Goal: Information Seeking & Learning: Learn about a topic

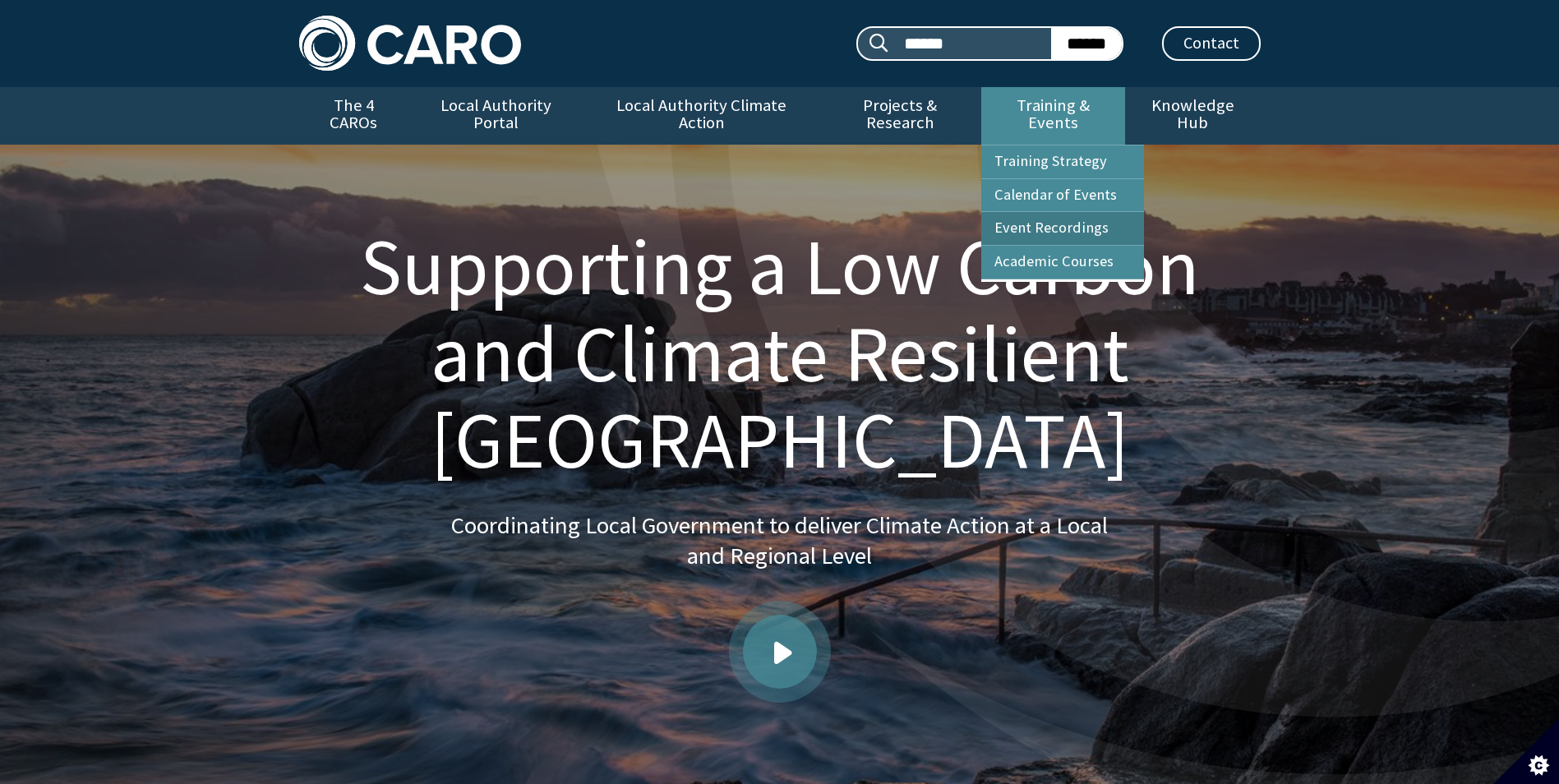
click at [1063, 212] on link "Event Recordings" at bounding box center [1062, 227] width 163 height 33
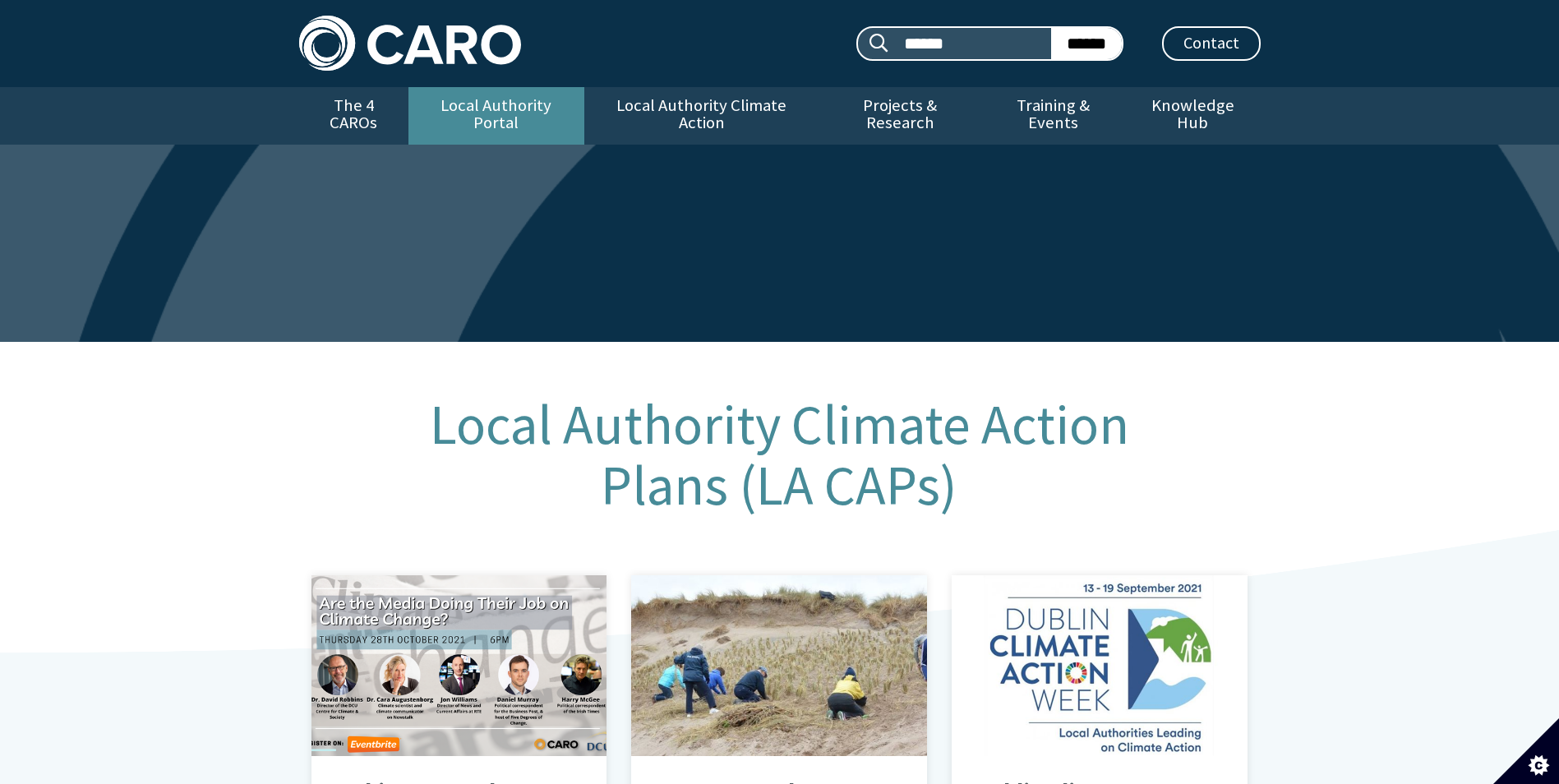
click at [502, 98] on link "Local Authority Portal" at bounding box center [496, 116] width 176 height 57
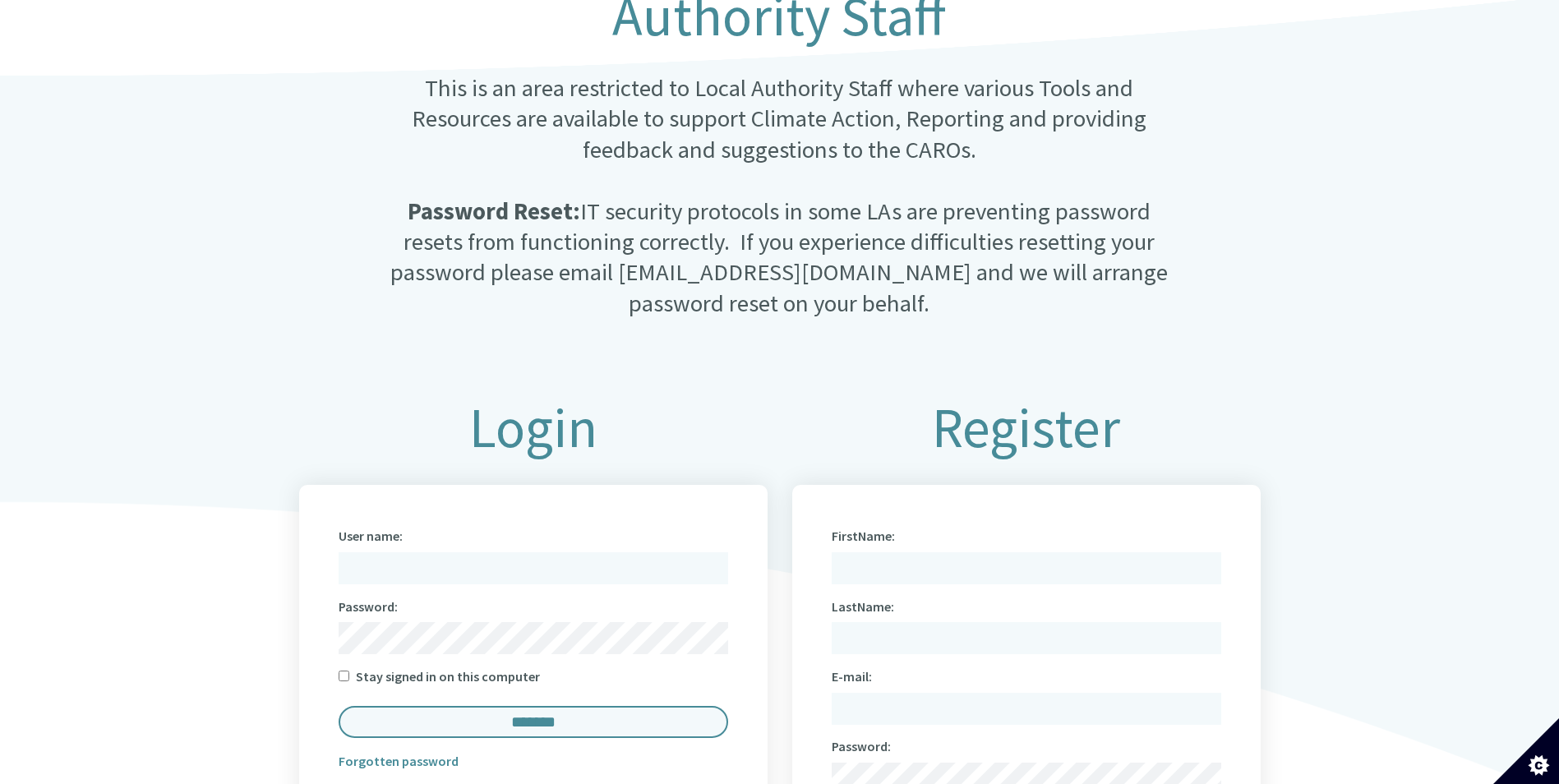
scroll to position [575, 0]
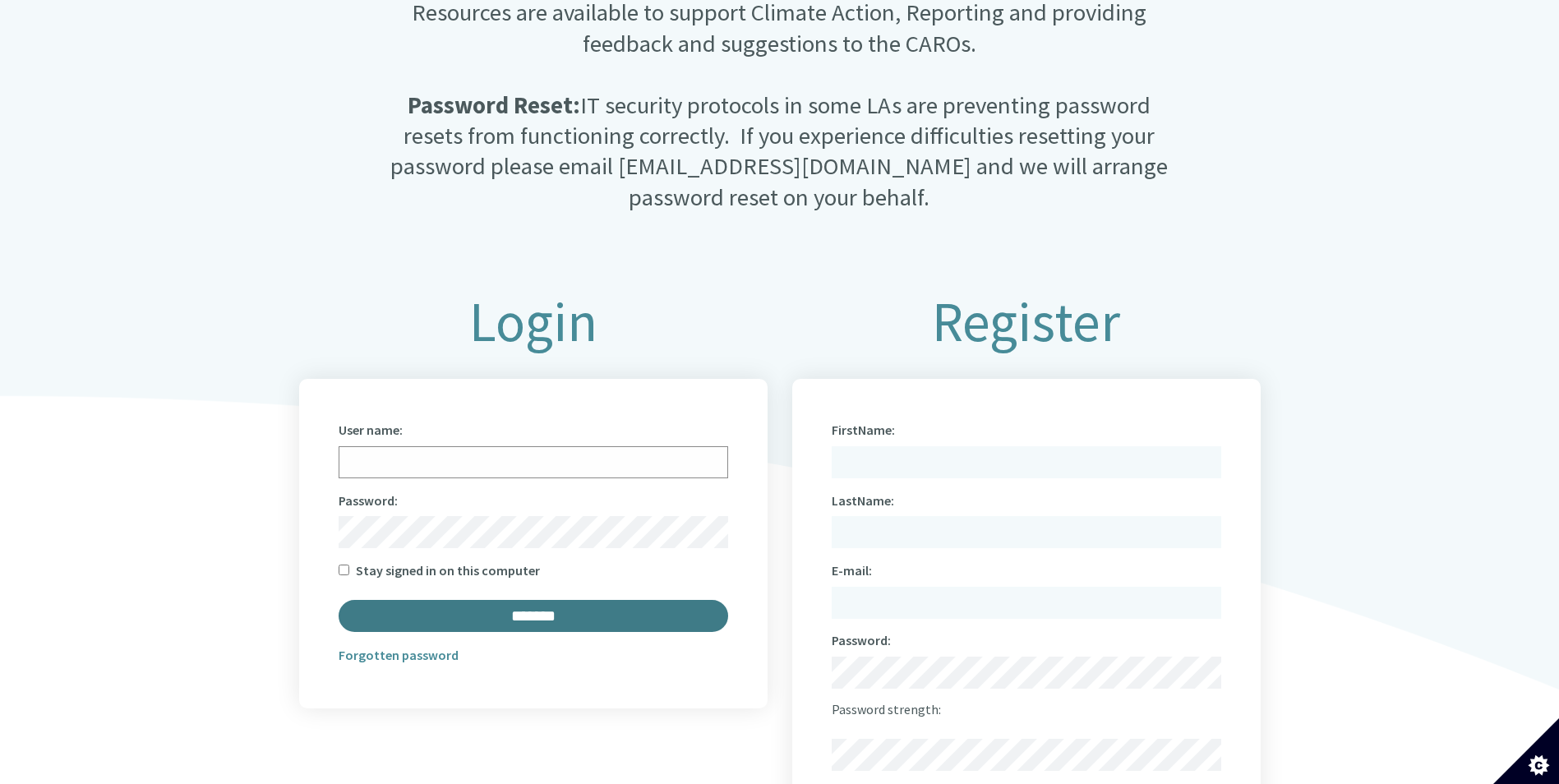
type input "**********"
click at [612, 604] on input "*******" at bounding box center [533, 616] width 389 height 32
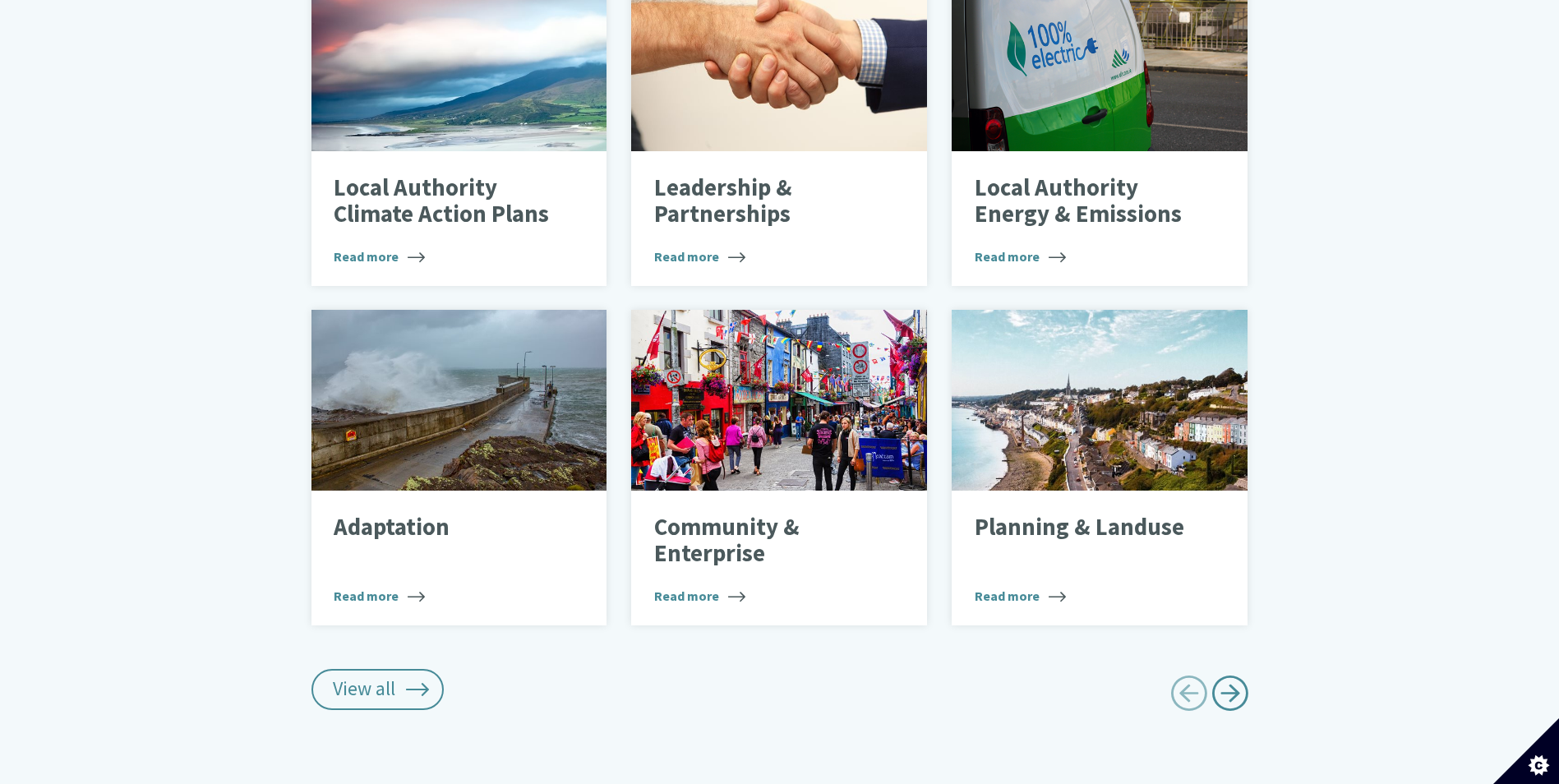
scroll to position [822, 0]
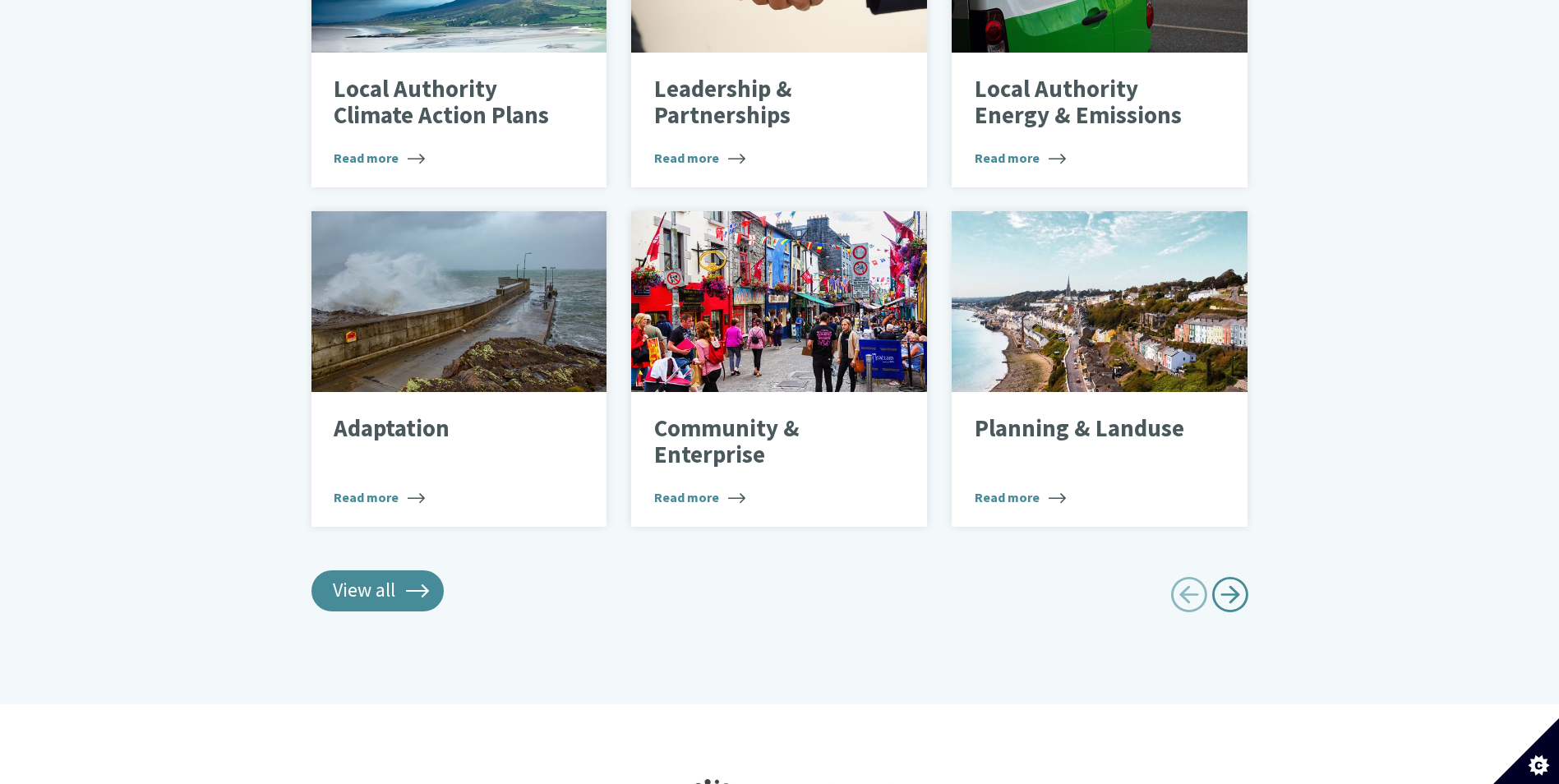
click at [383, 574] on link "View all" at bounding box center [378, 590] width 134 height 41
type input "******"
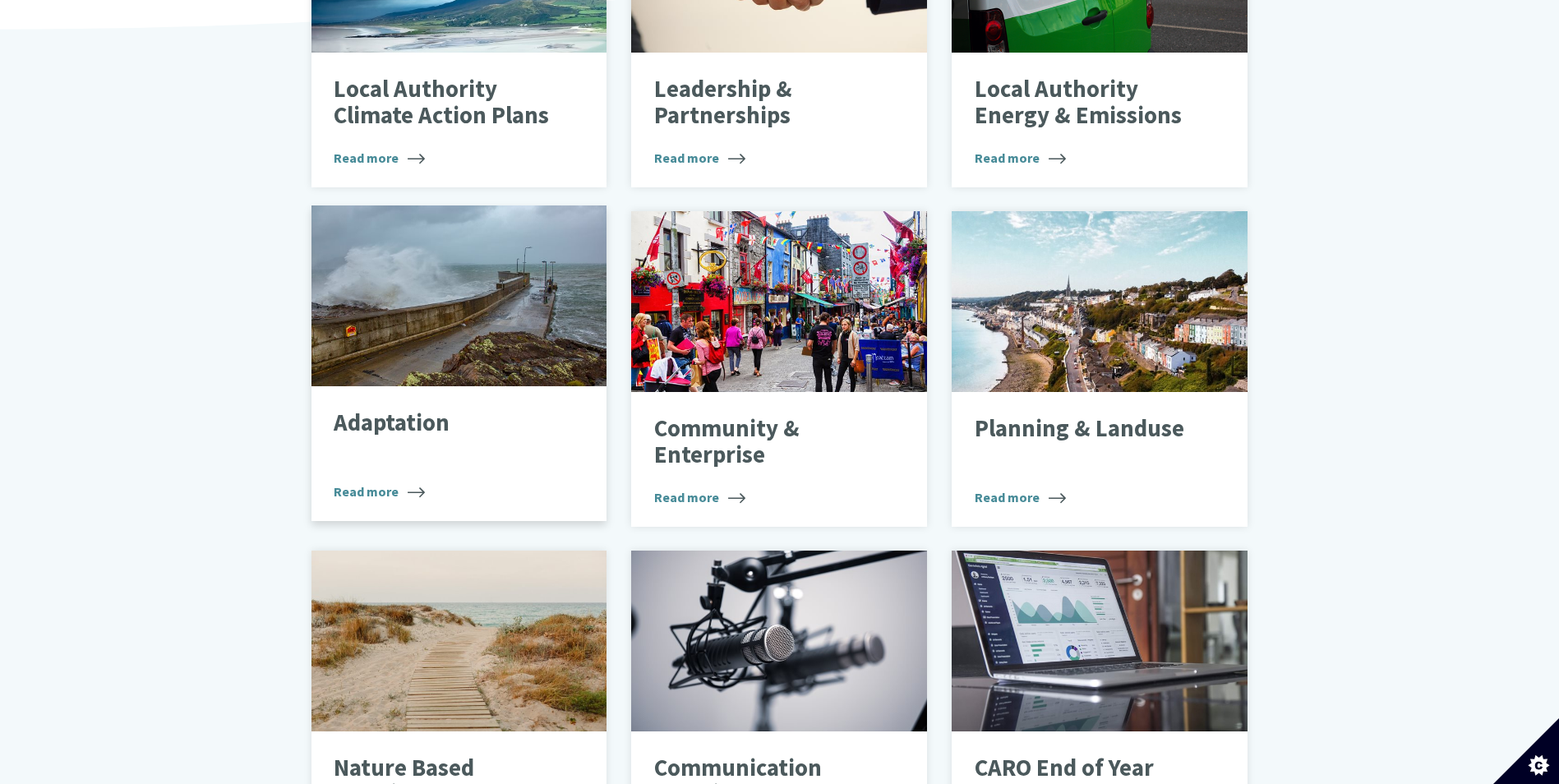
click at [415, 444] on div "Adaptation Read more" at bounding box center [459, 453] width 296 height 134
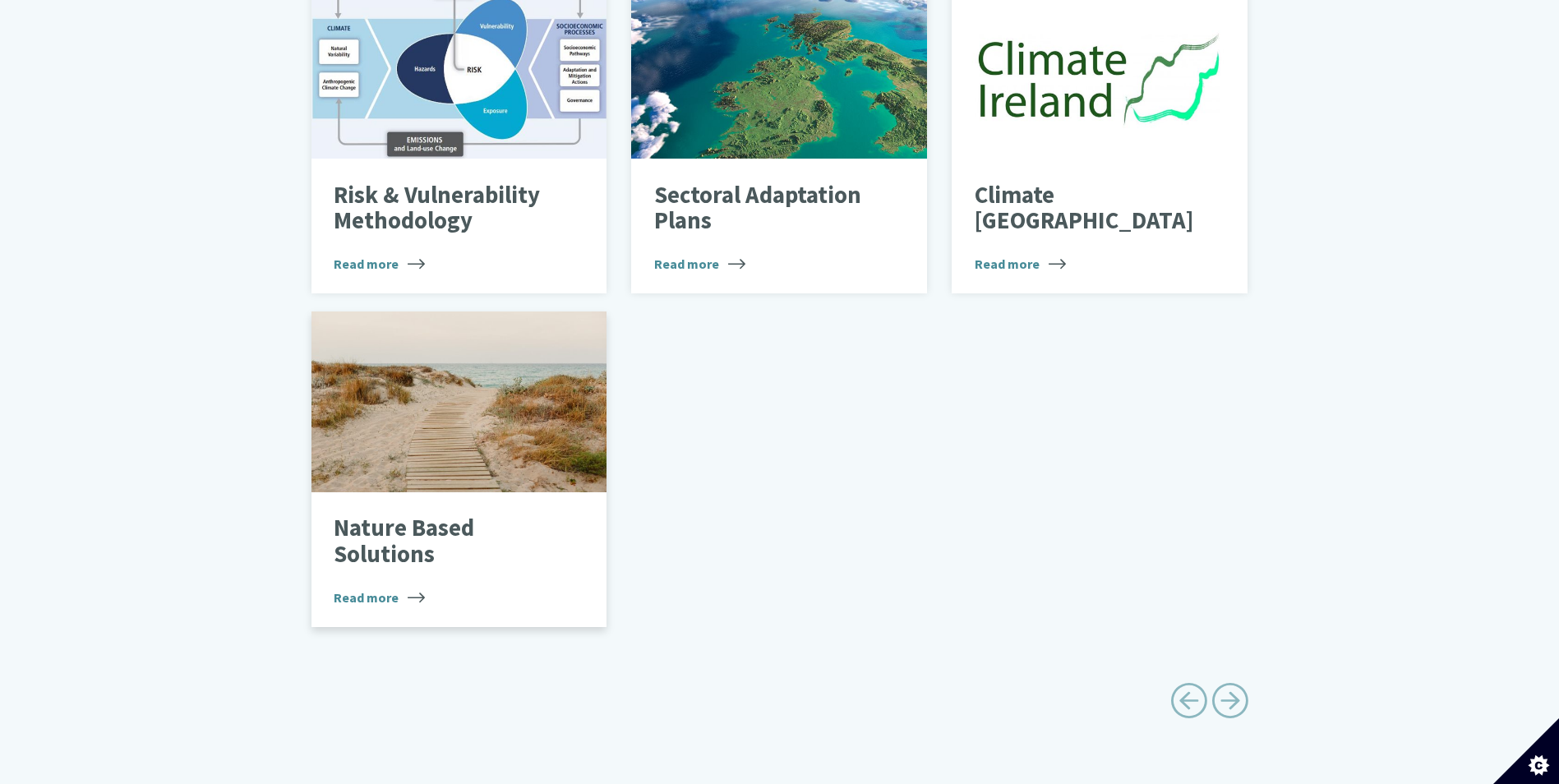
scroll to position [986, 0]
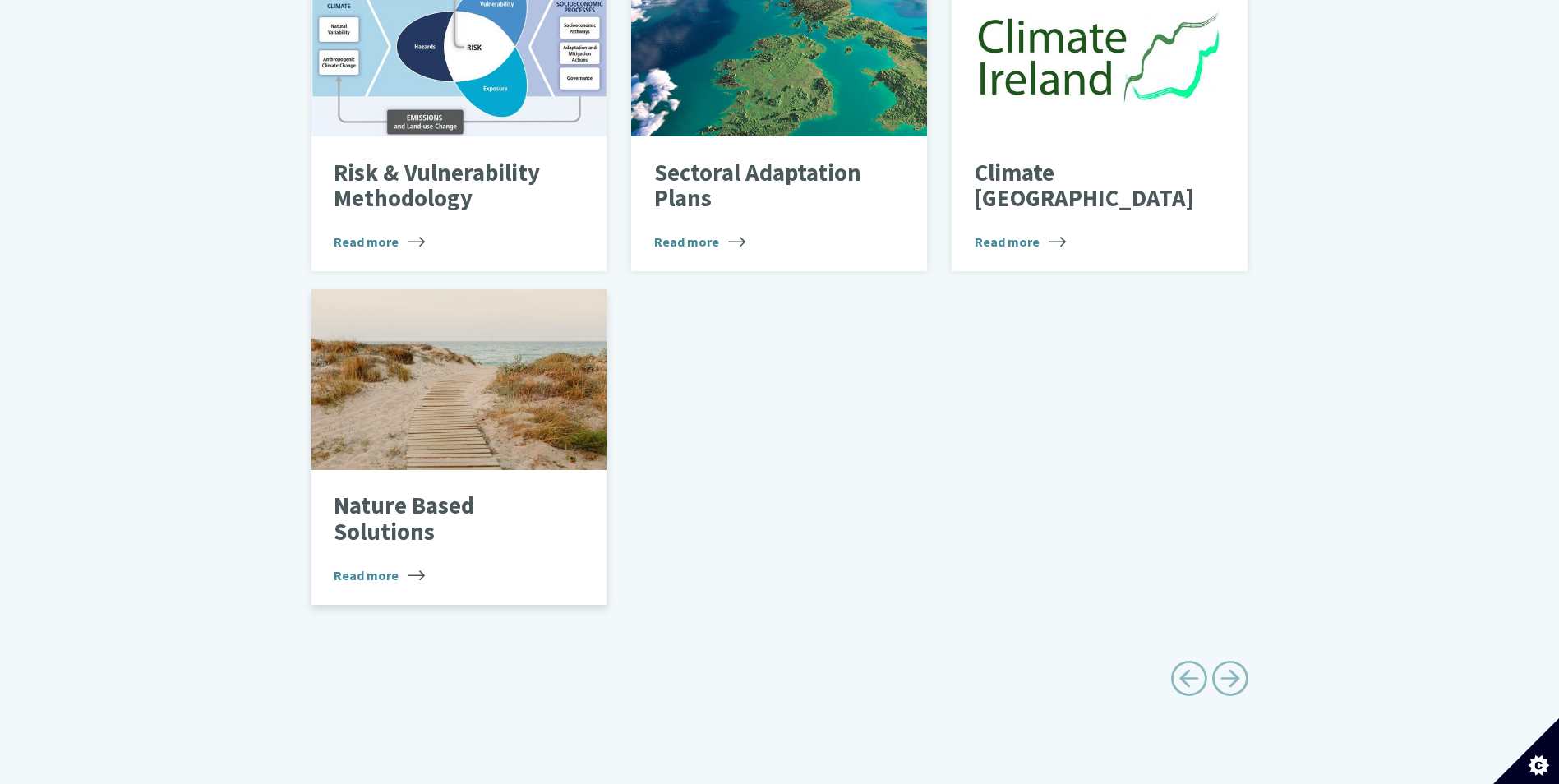
click at [388, 493] on p "Nature Based Solutions" at bounding box center [447, 518] width 226 height 52
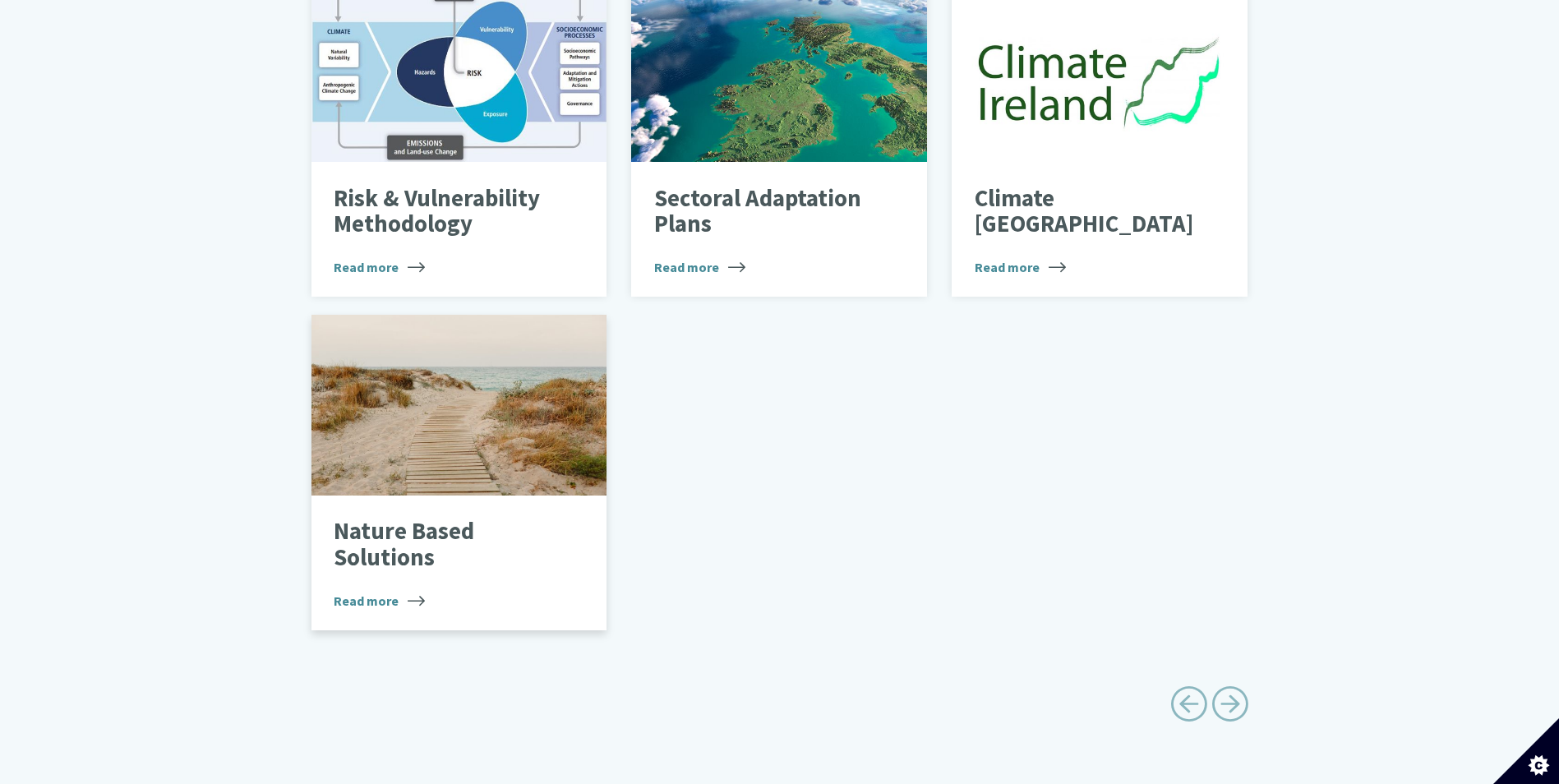
scroll to position [986, 0]
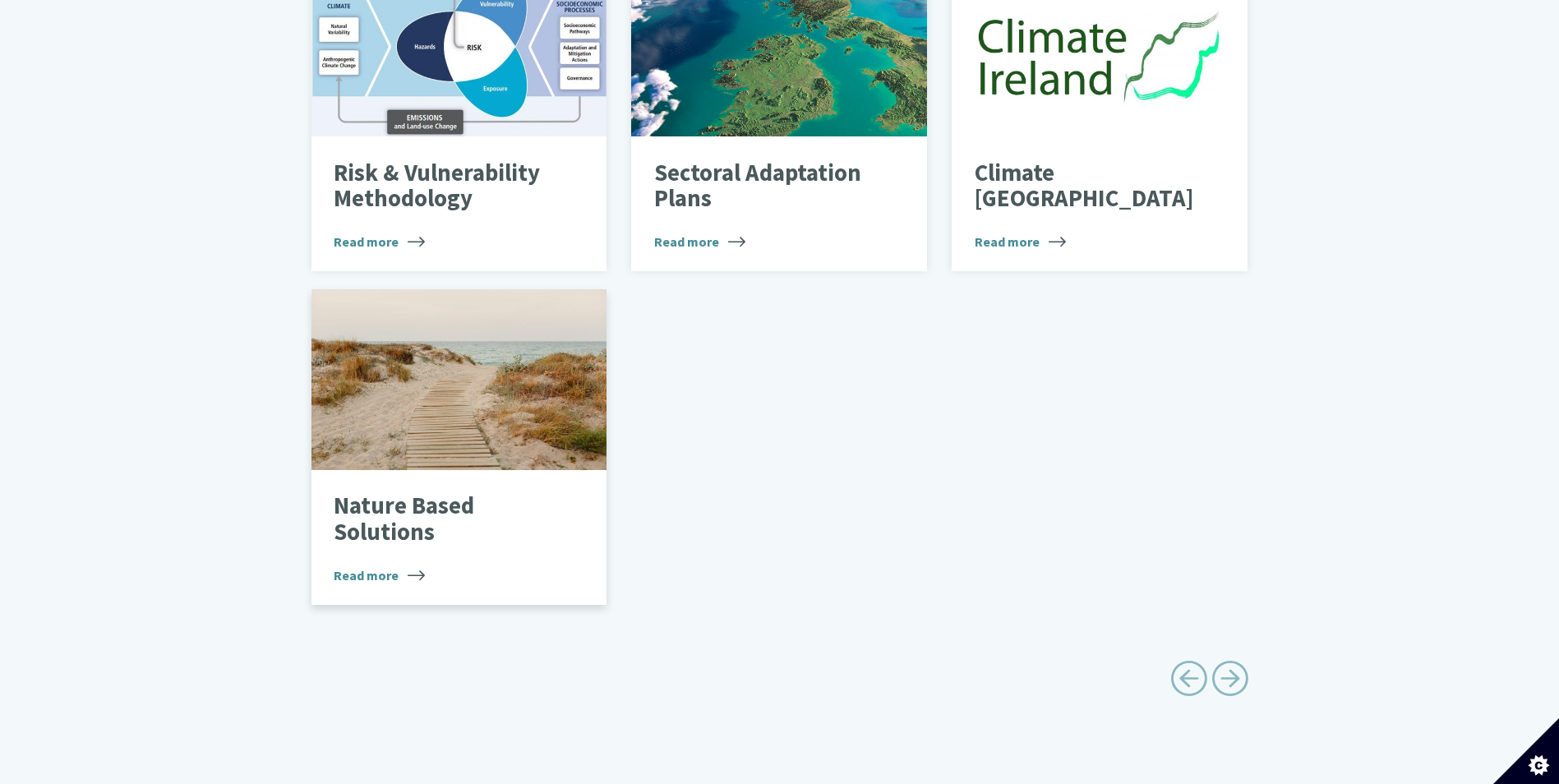
click at [390, 565] on span "Read more" at bounding box center [379, 574] width 91 height 20
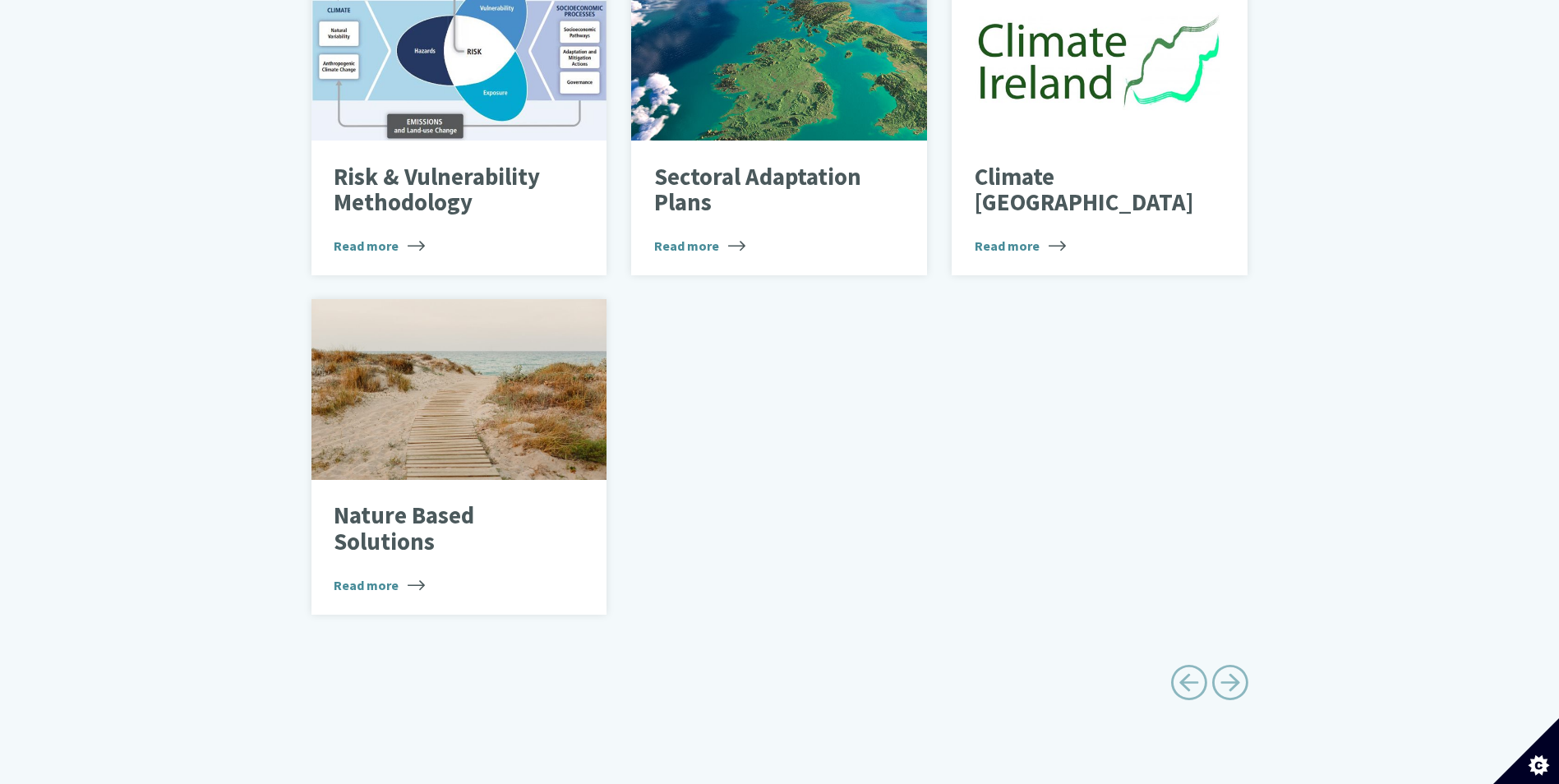
scroll to position [986, 0]
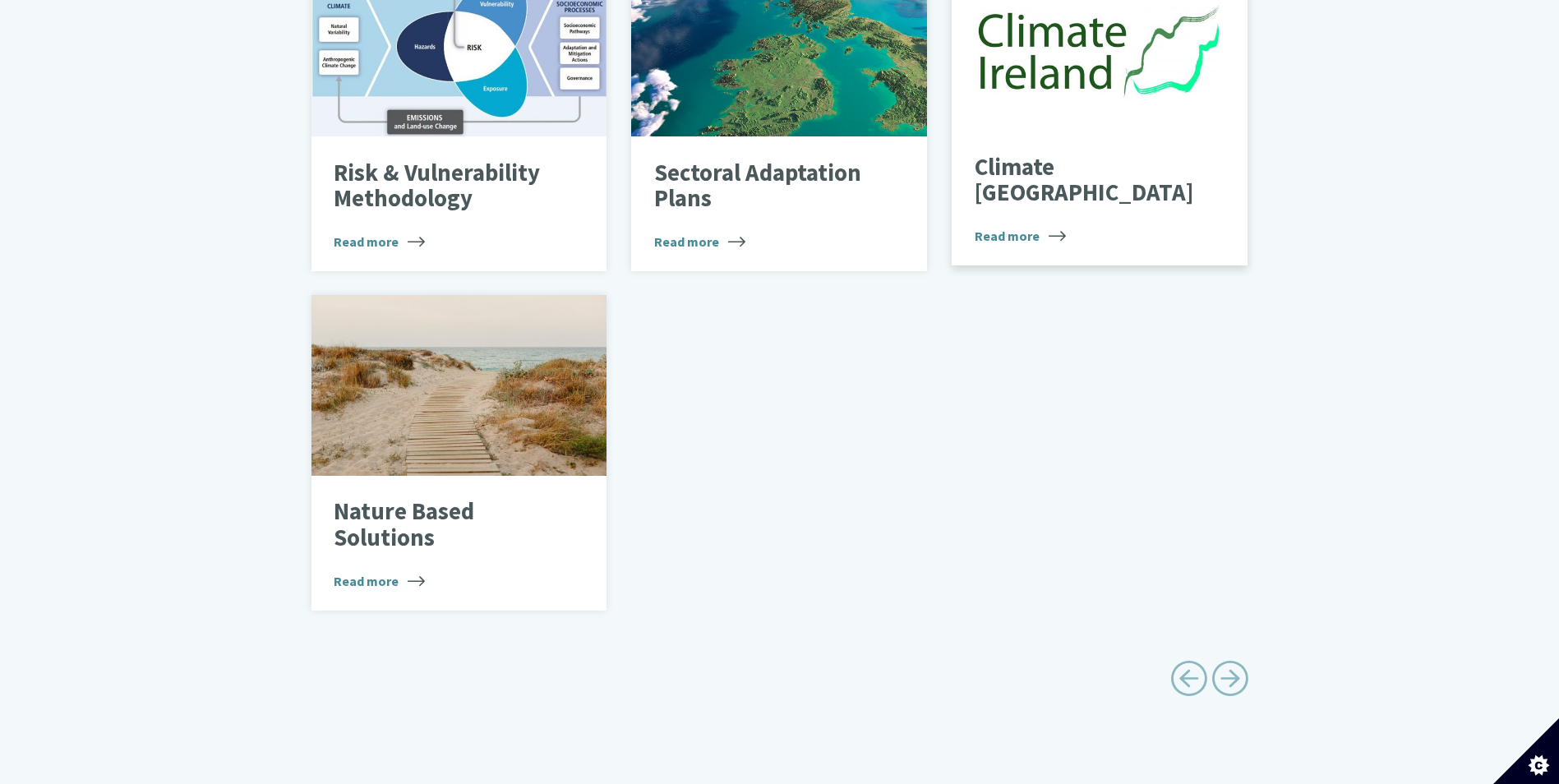
click at [1032, 226] on span "Read more" at bounding box center [1019, 235] width 91 height 20
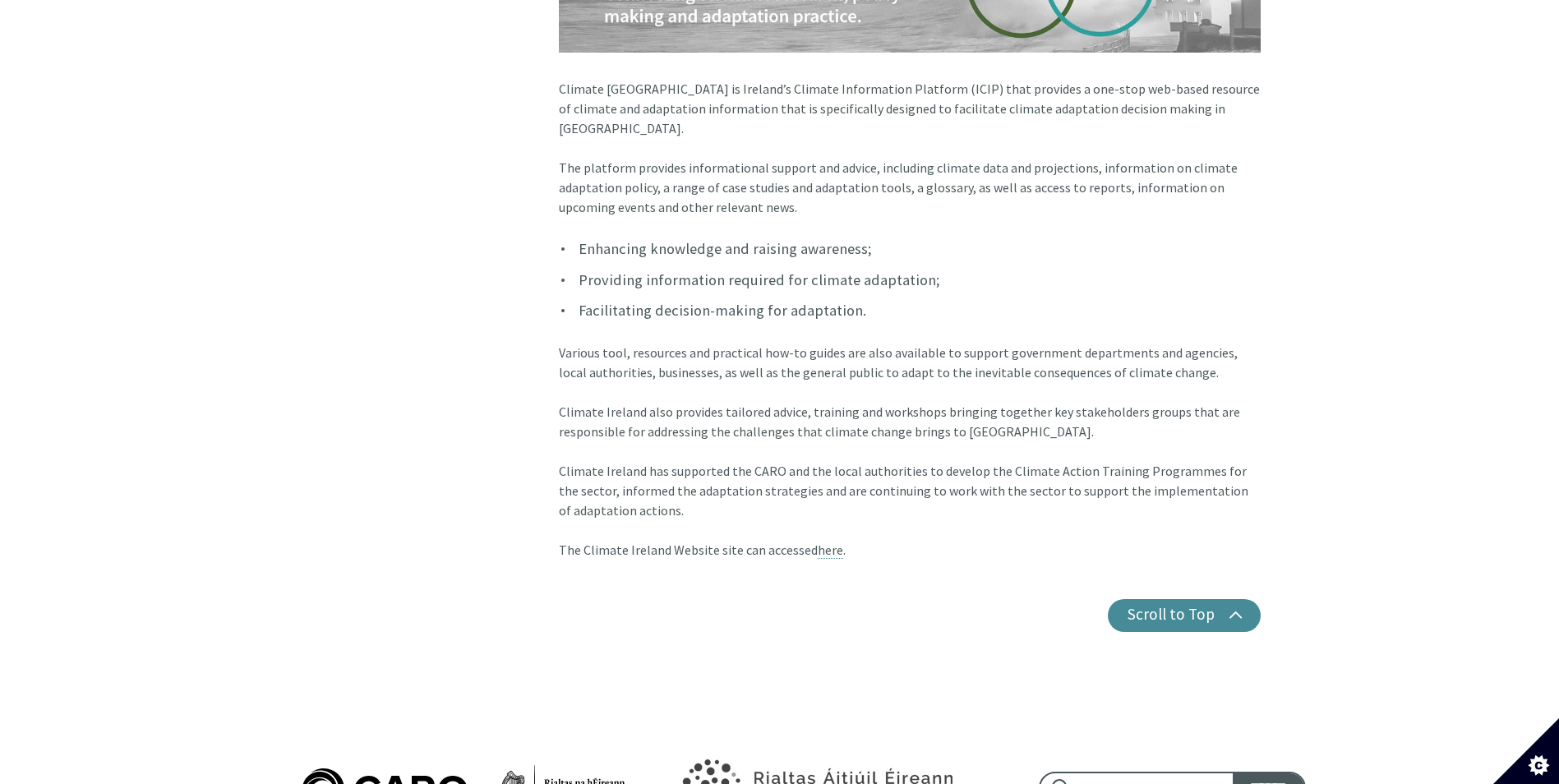
scroll to position [329, 0]
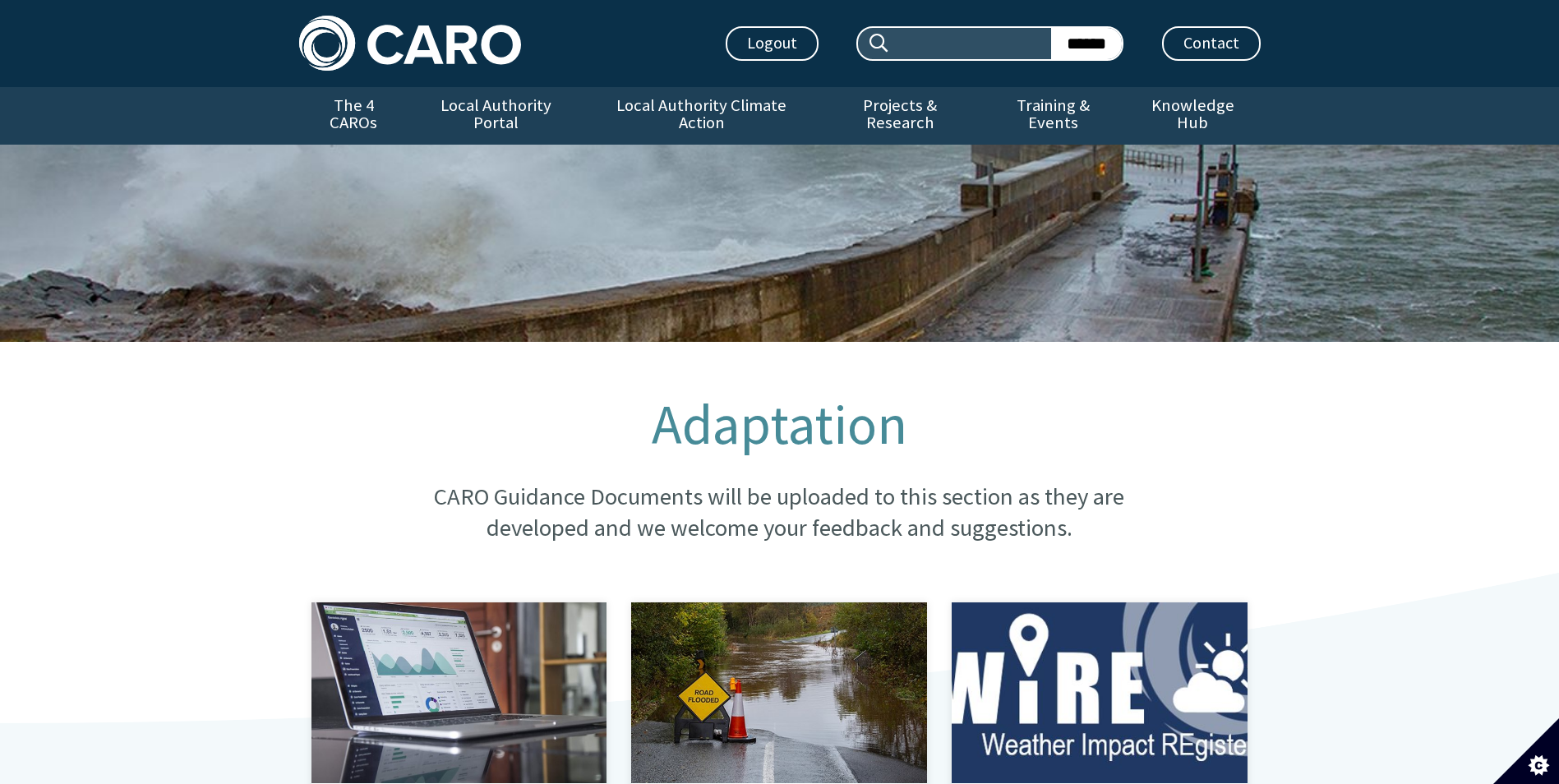
scroll to position [986, 0]
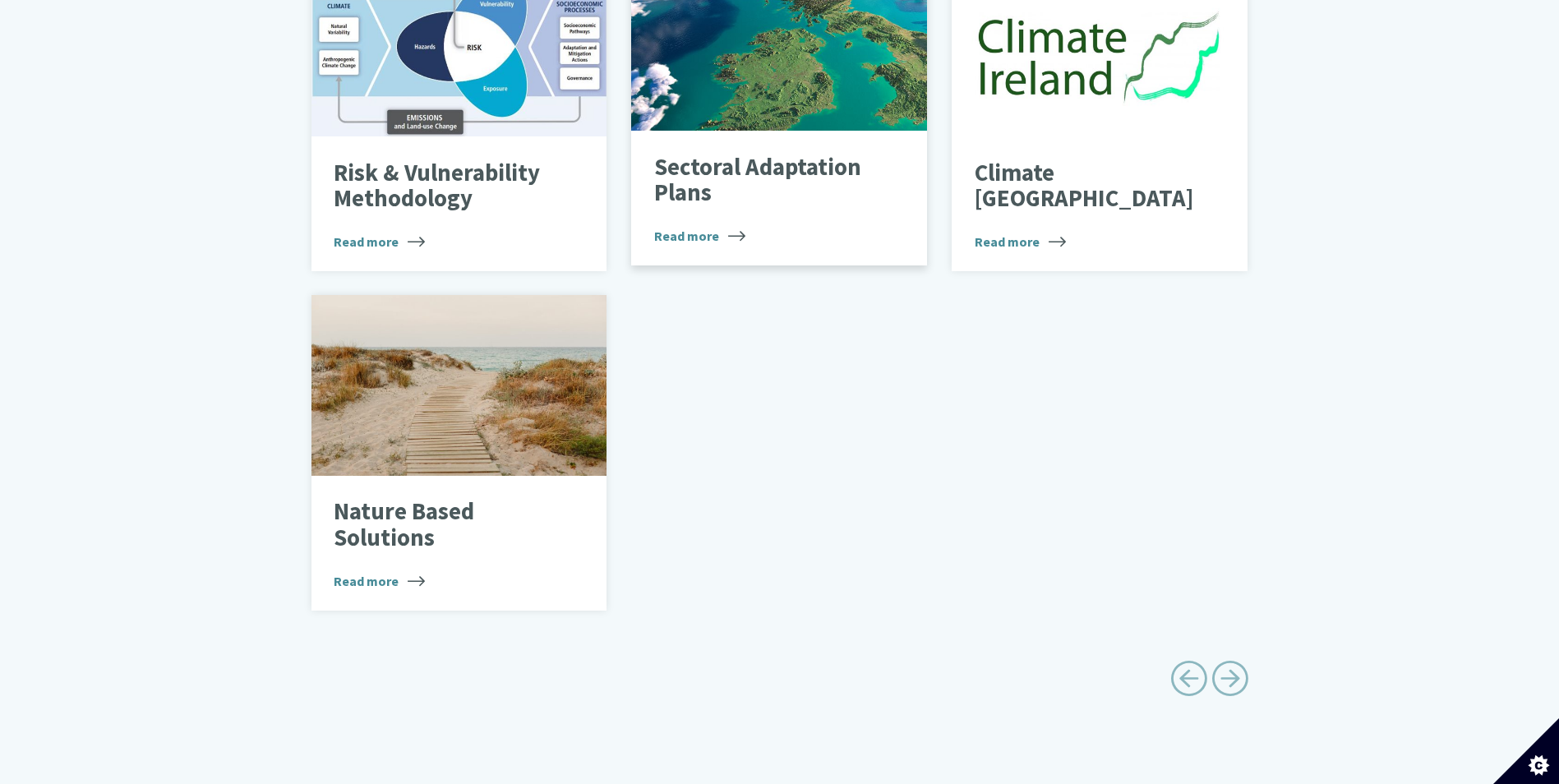
click at [713, 226] on span "Read more" at bounding box center [700, 235] width 91 height 20
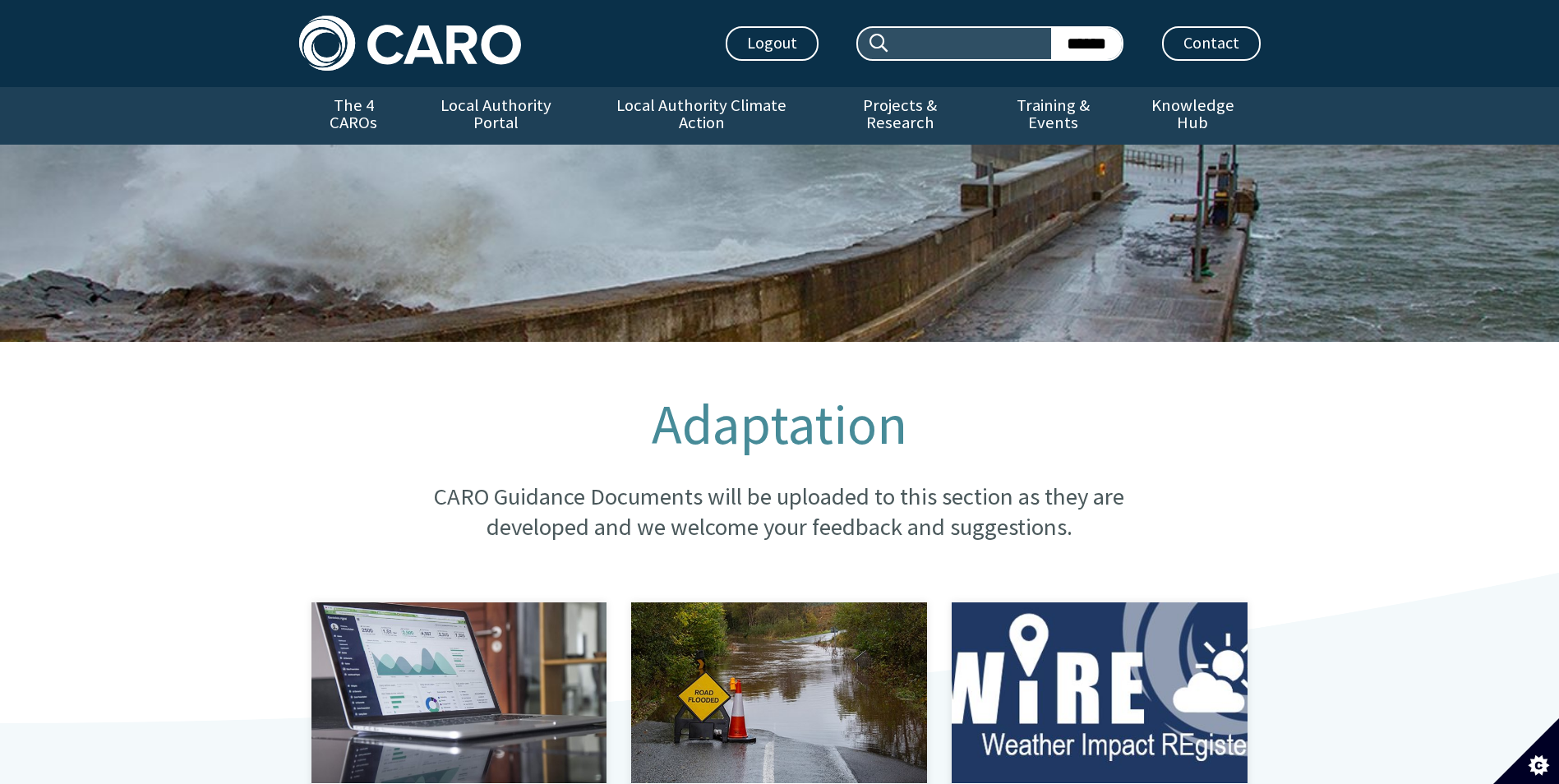
scroll to position [986, 0]
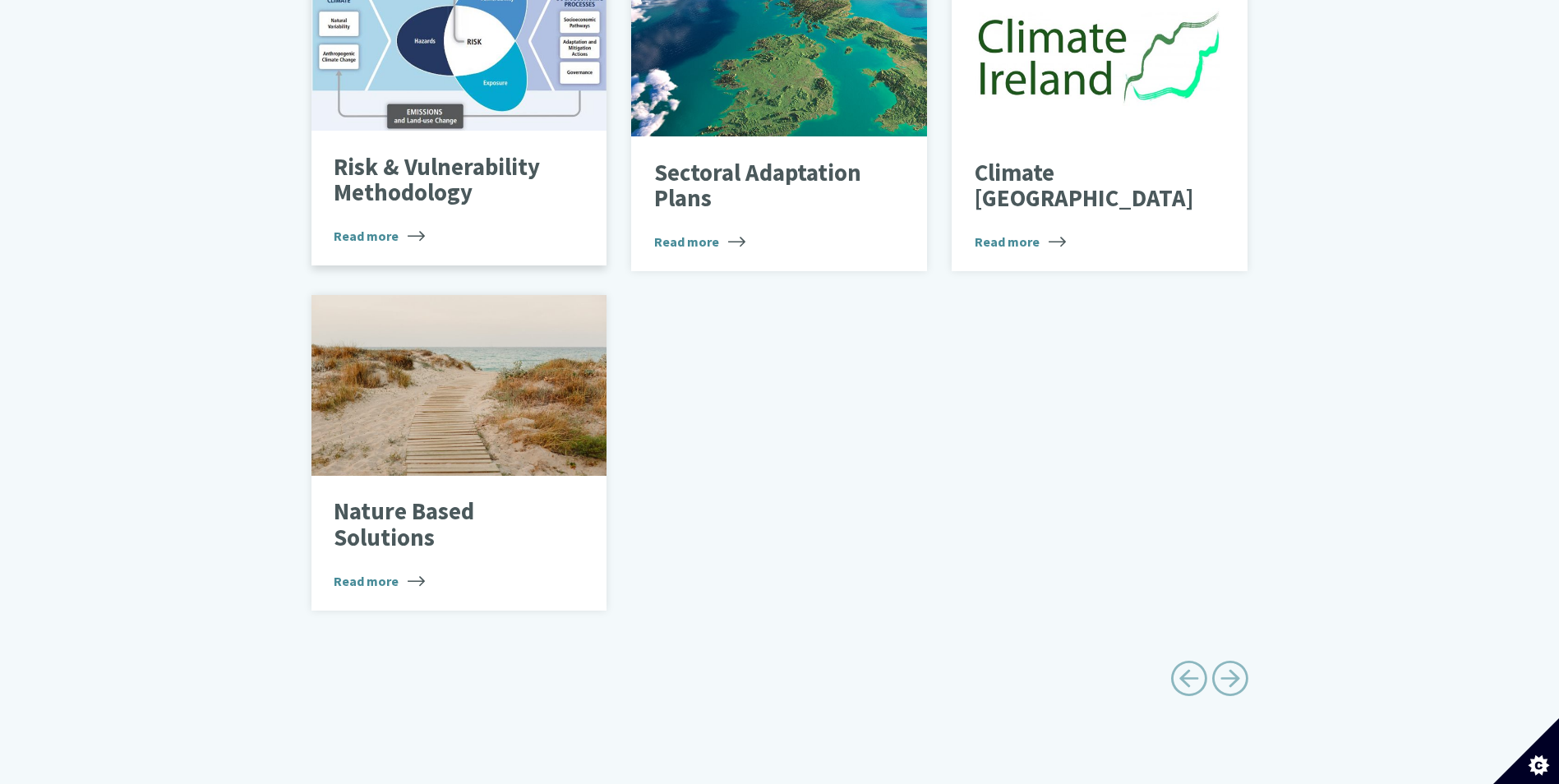
click at [380, 226] on span "Read more" at bounding box center [379, 235] width 91 height 20
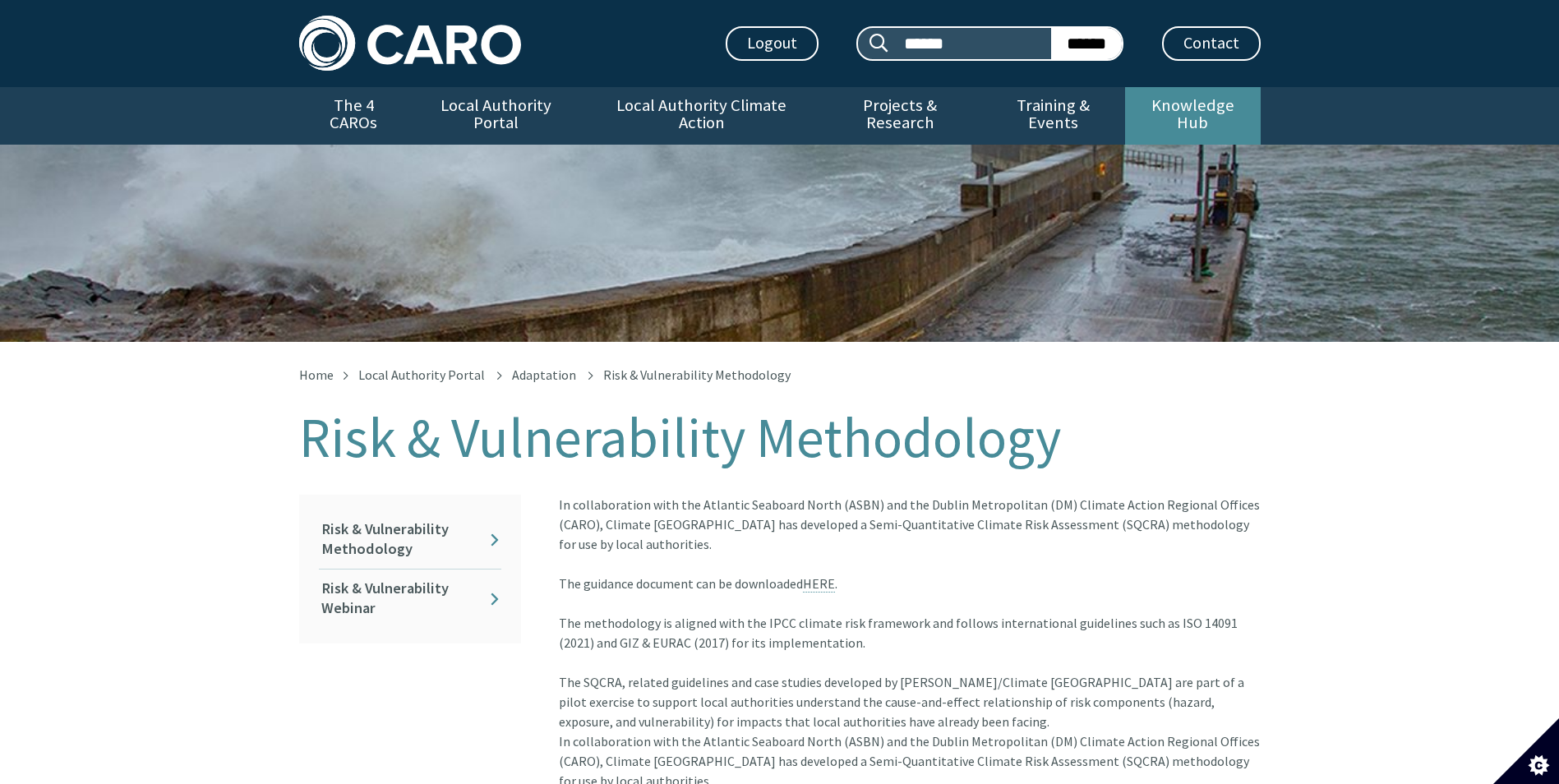
click at [1171, 101] on link "Knowledge Hub" at bounding box center [1191, 116] width 134 height 57
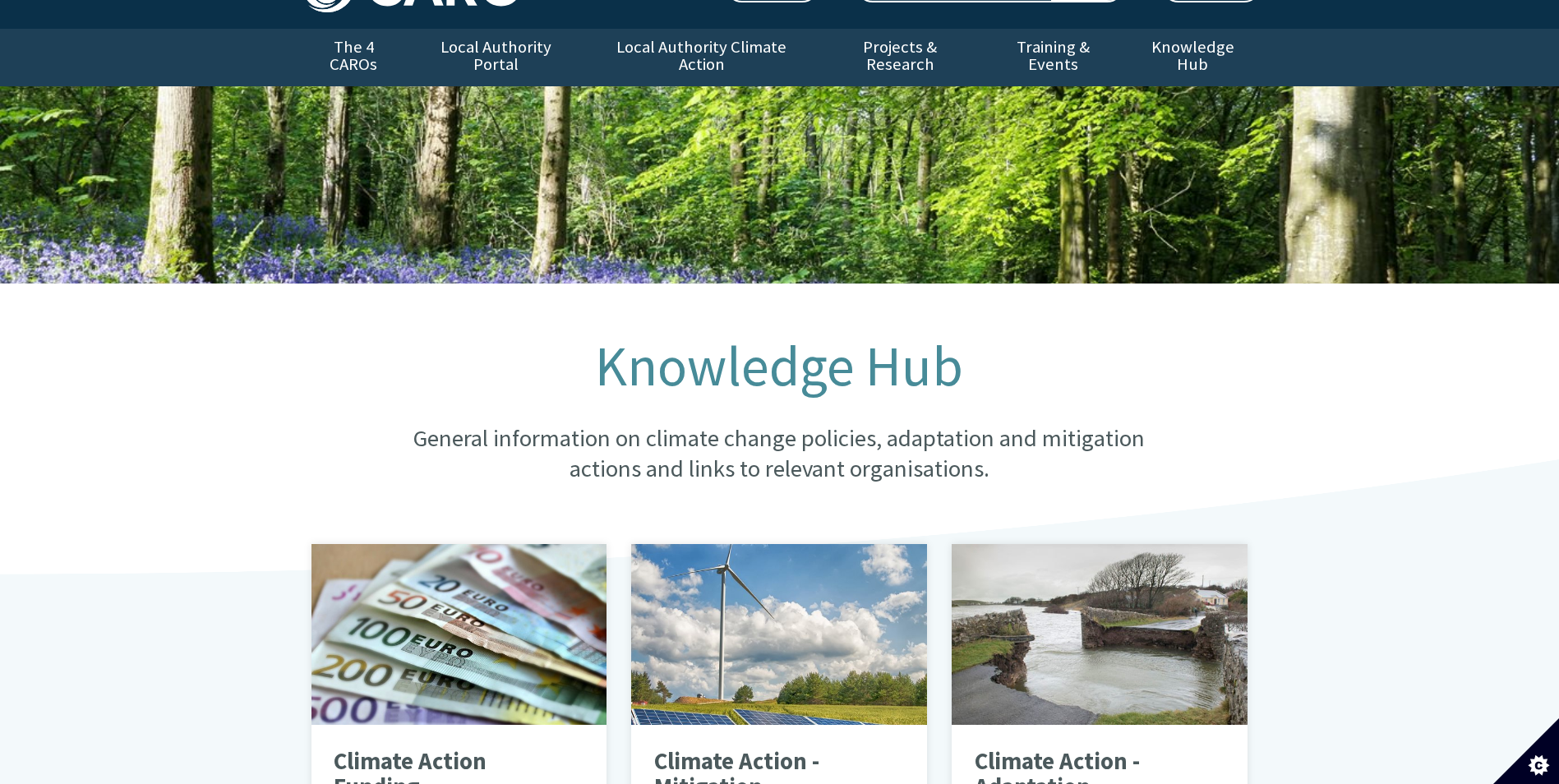
scroll to position [329, 0]
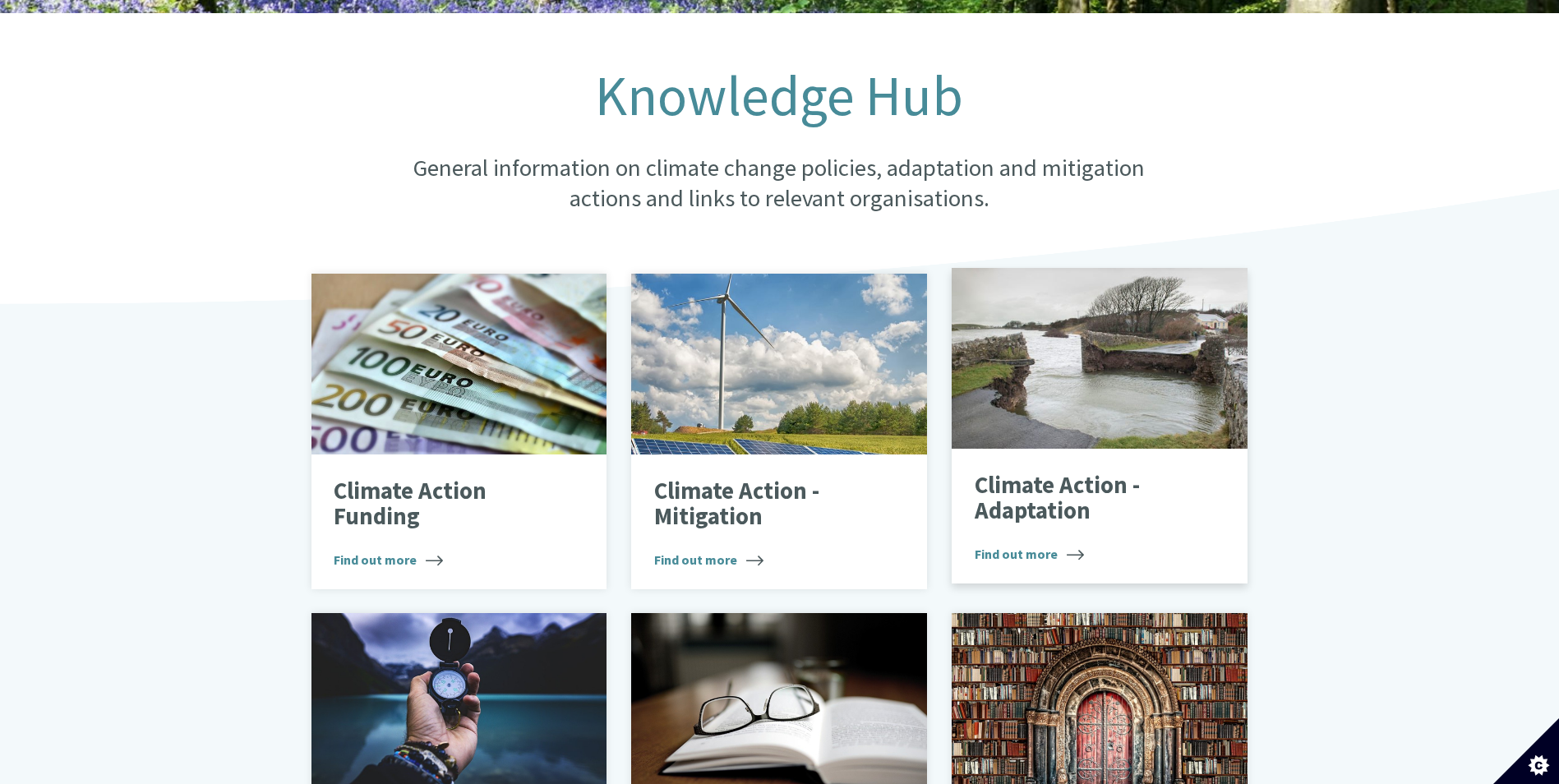
click at [1069, 484] on p "Climate Action - Adaptation" at bounding box center [1087, 497] width 226 height 52
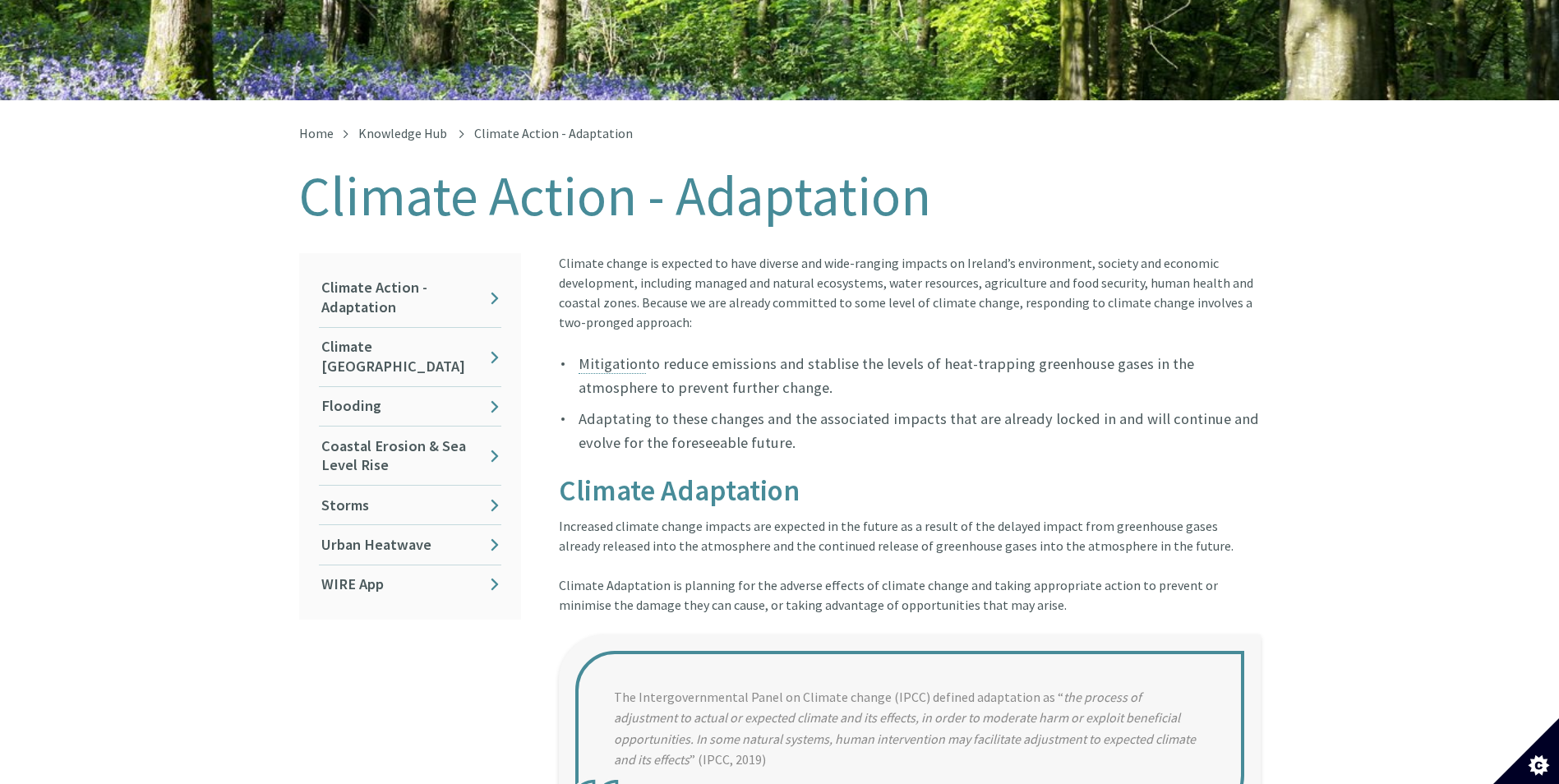
scroll to position [246, 0]
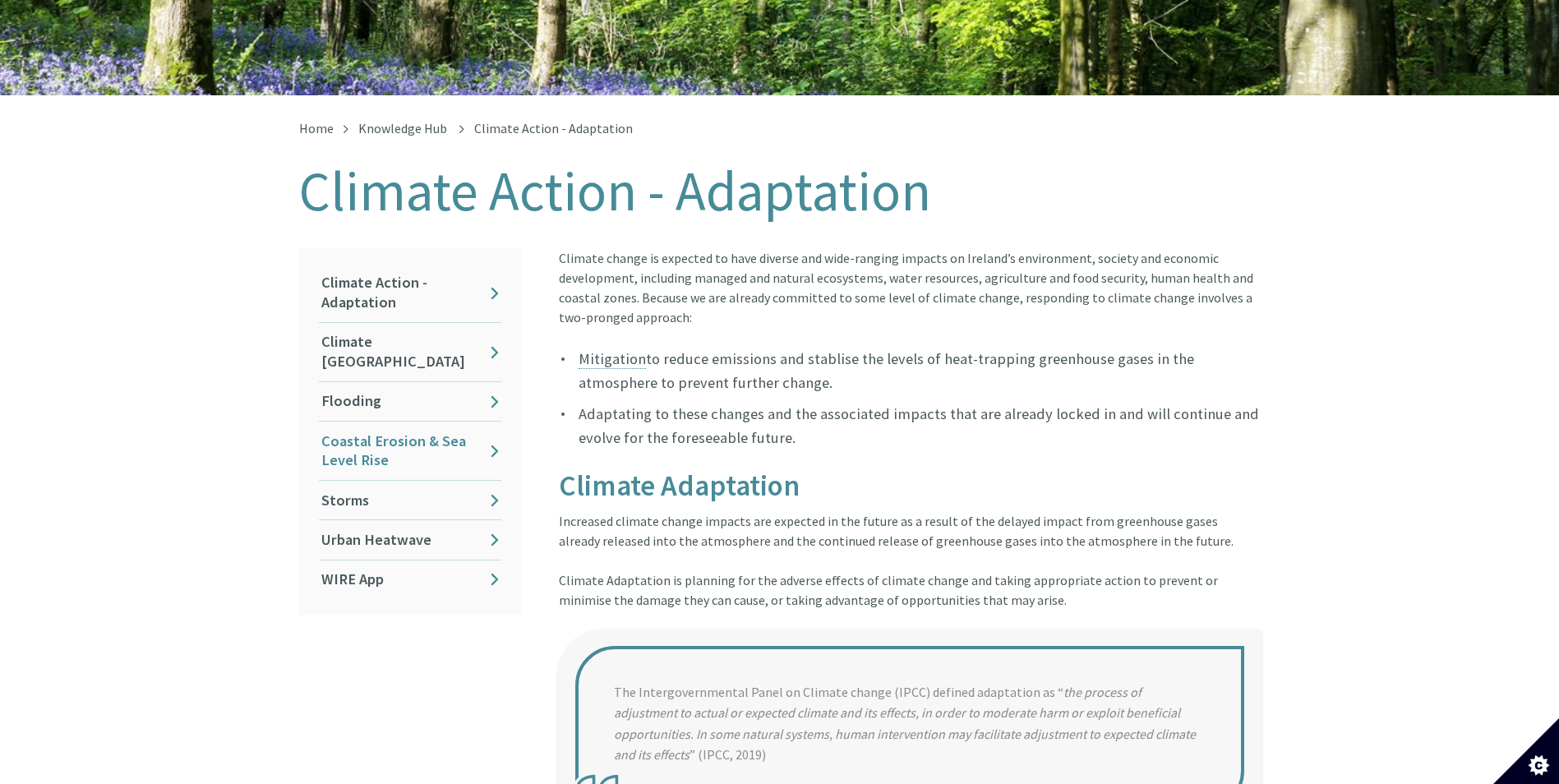
click at [402, 421] on link "Coastal Erosion & Sea Level Rise" at bounding box center [410, 450] width 182 height 58
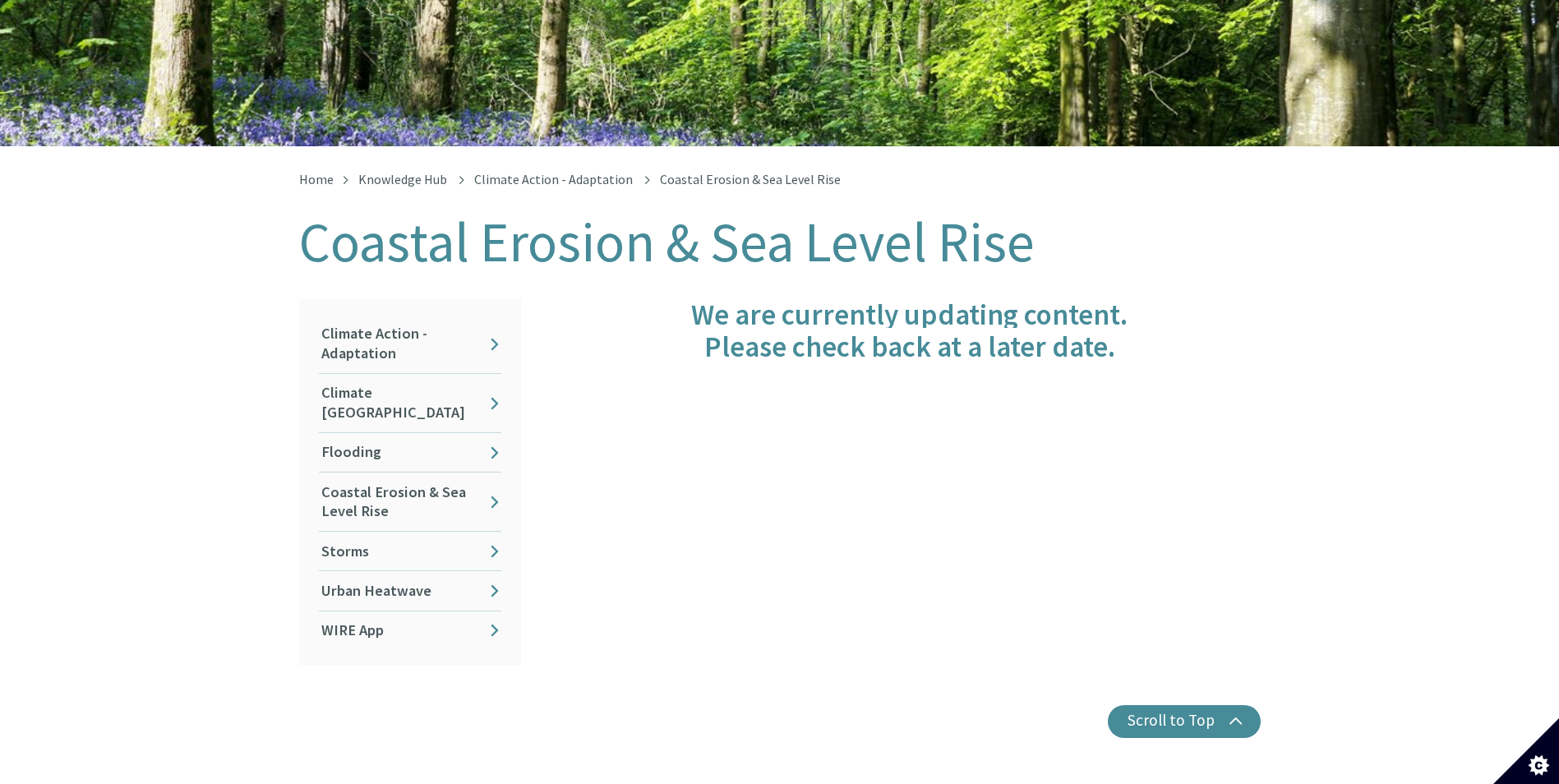
scroll to position [246, 0]
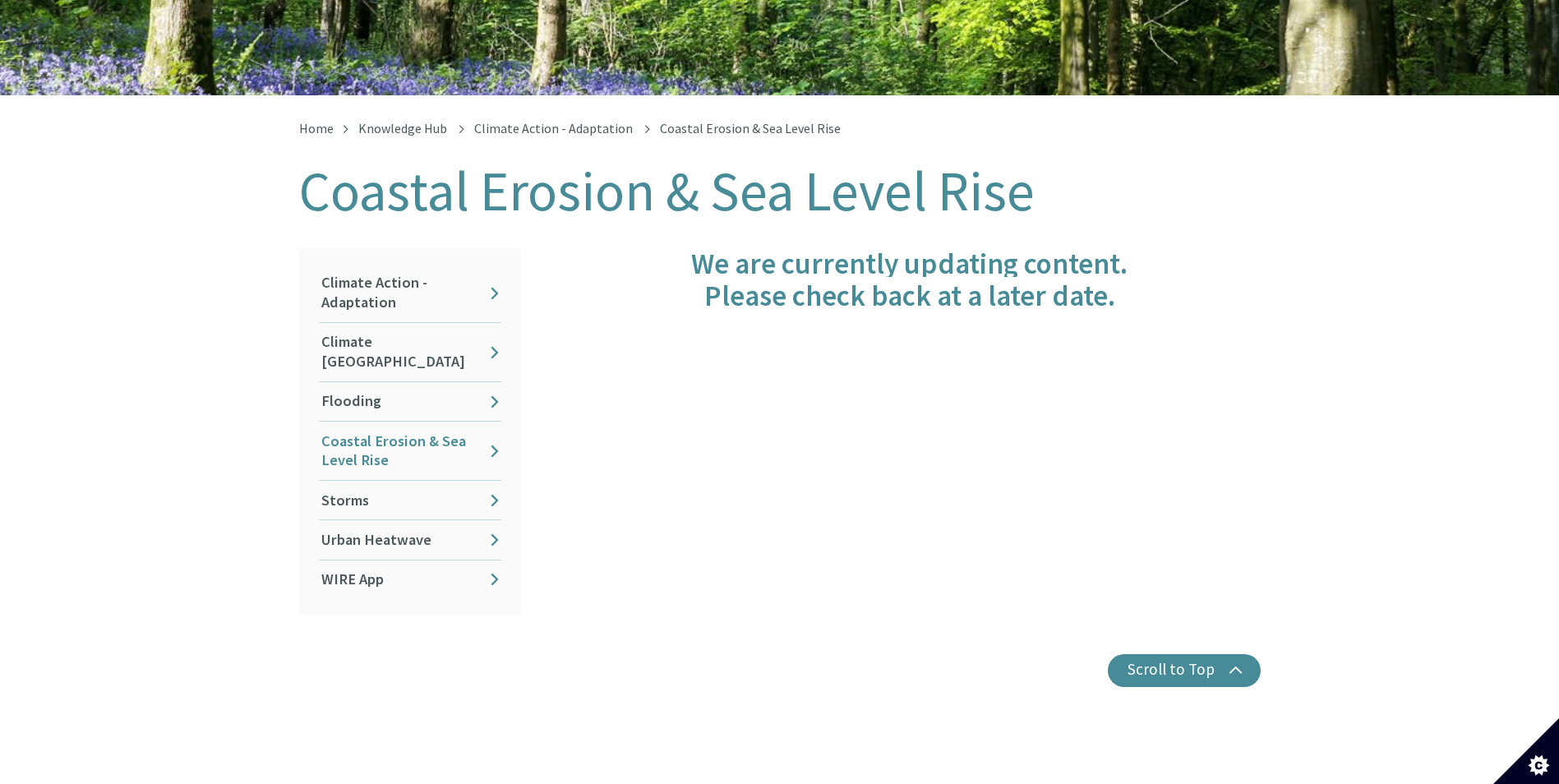
click at [437, 421] on link "Coastal Erosion & Sea Level Rise" at bounding box center [410, 450] width 182 height 58
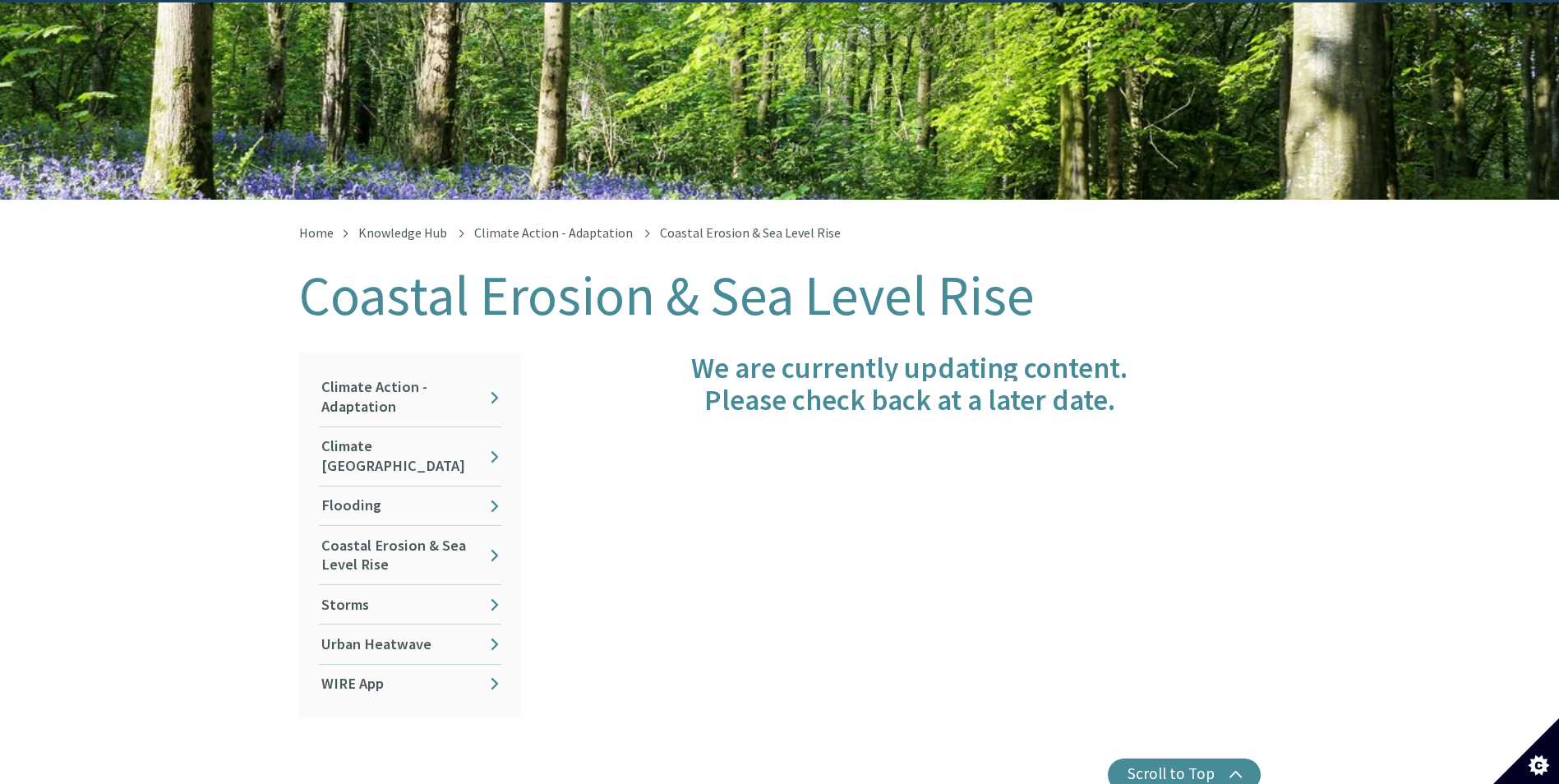
scroll to position [165, 0]
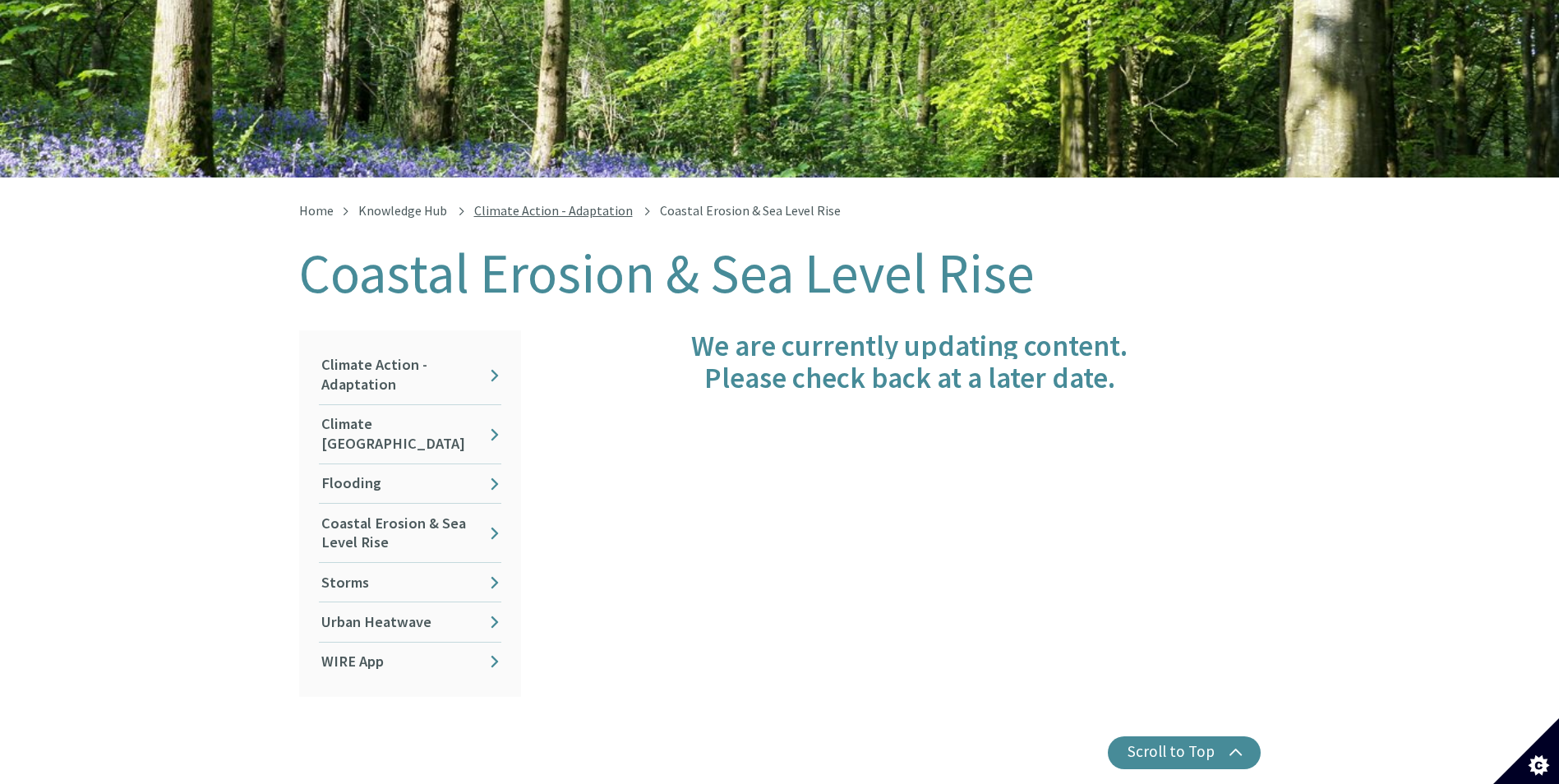
click at [545, 202] on link "Climate Action - Adaptation" at bounding box center [553, 210] width 159 height 16
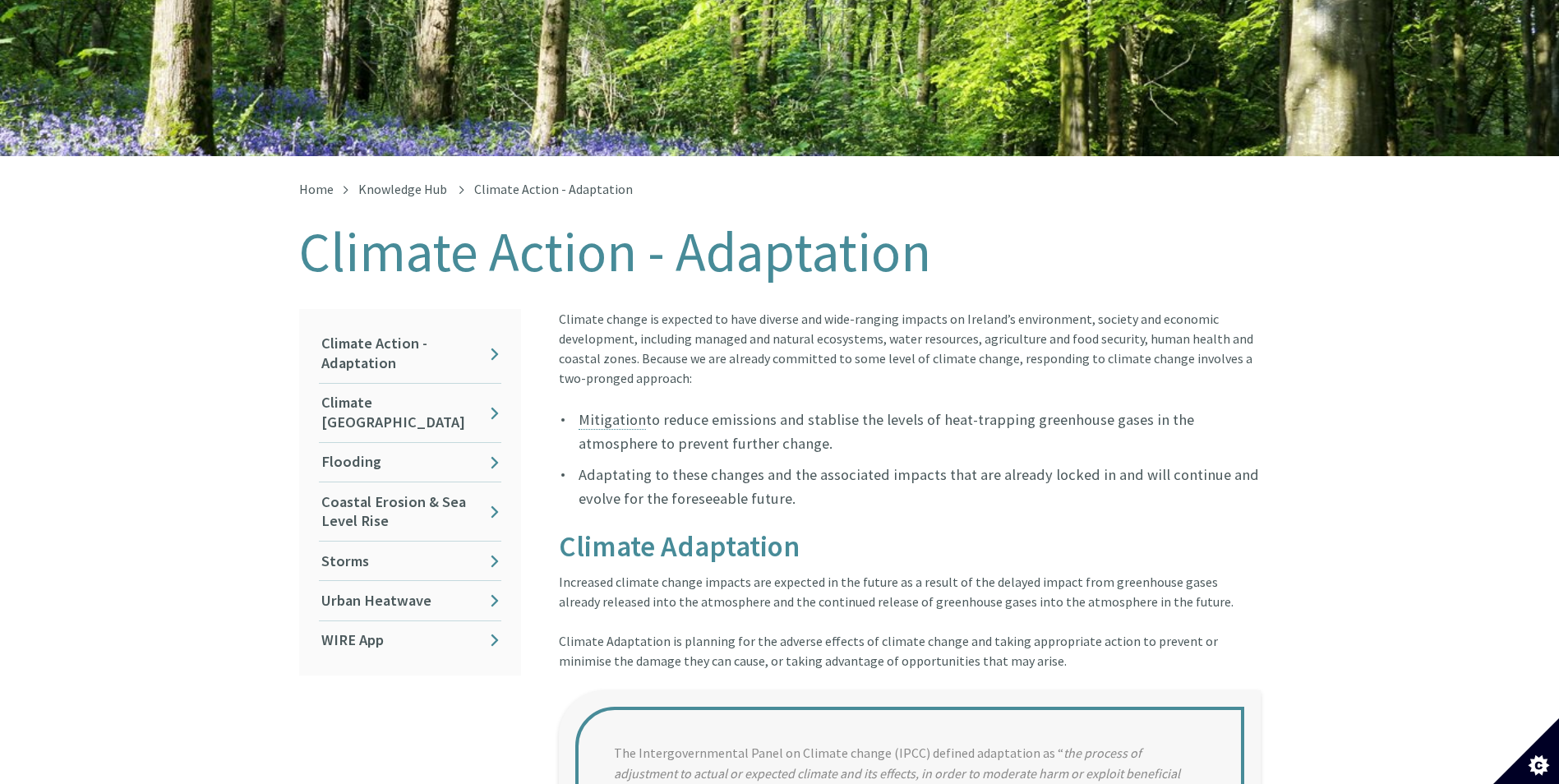
scroll to position [246, 0]
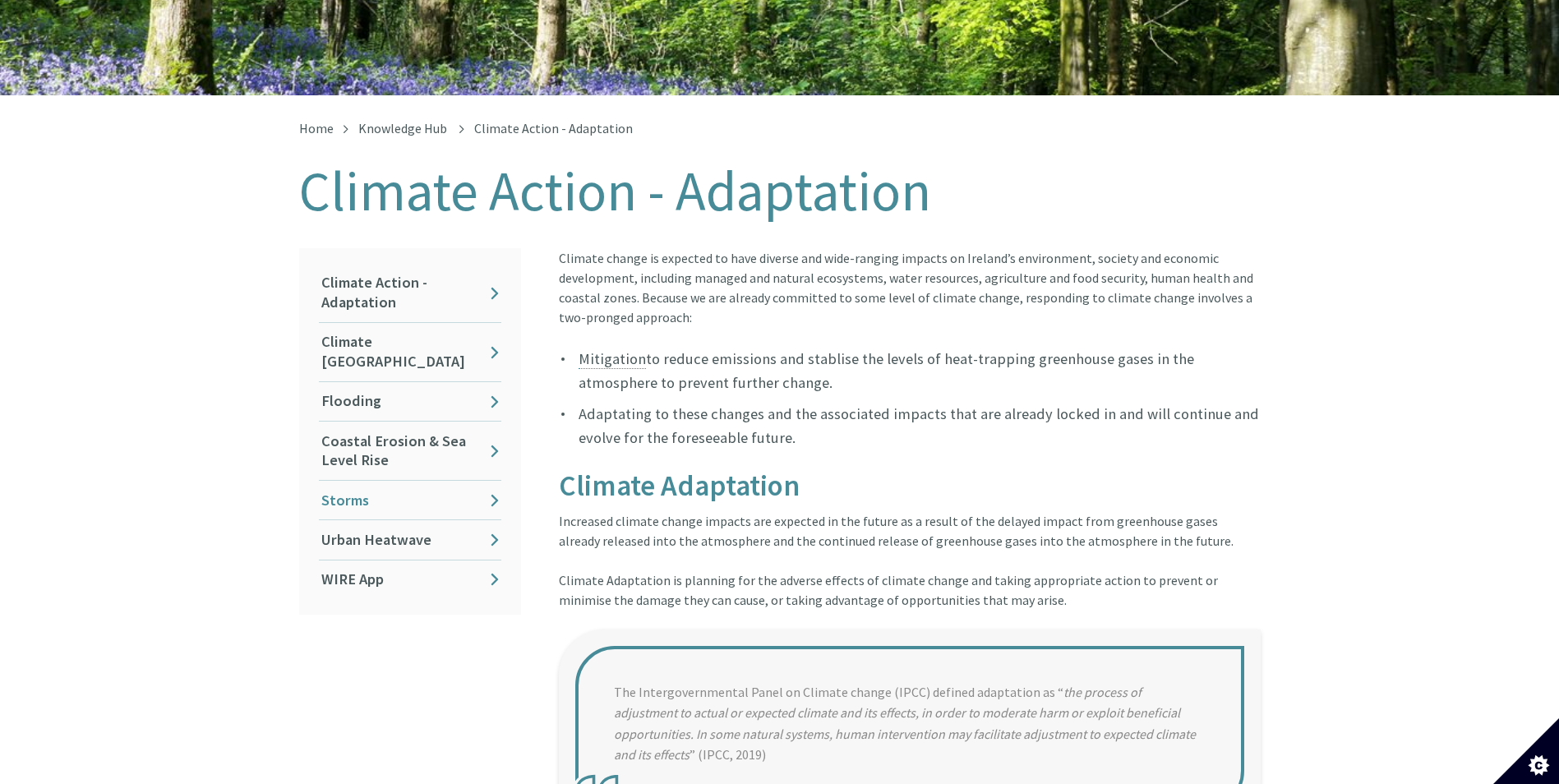
click at [355, 480] on link "Storms" at bounding box center [410, 499] width 182 height 39
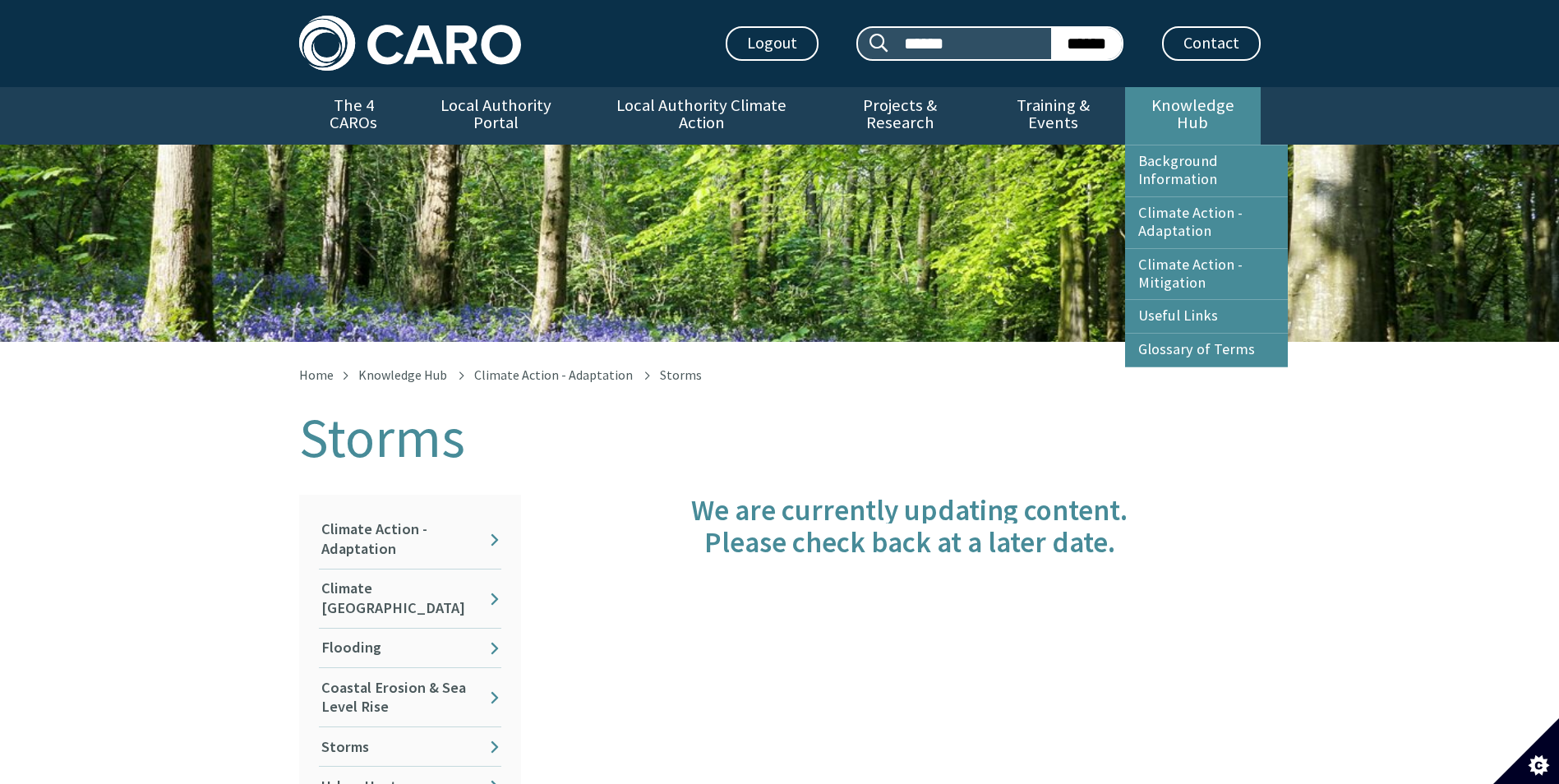
click at [1214, 105] on link "Knowledge Hub" at bounding box center [1191, 116] width 134 height 57
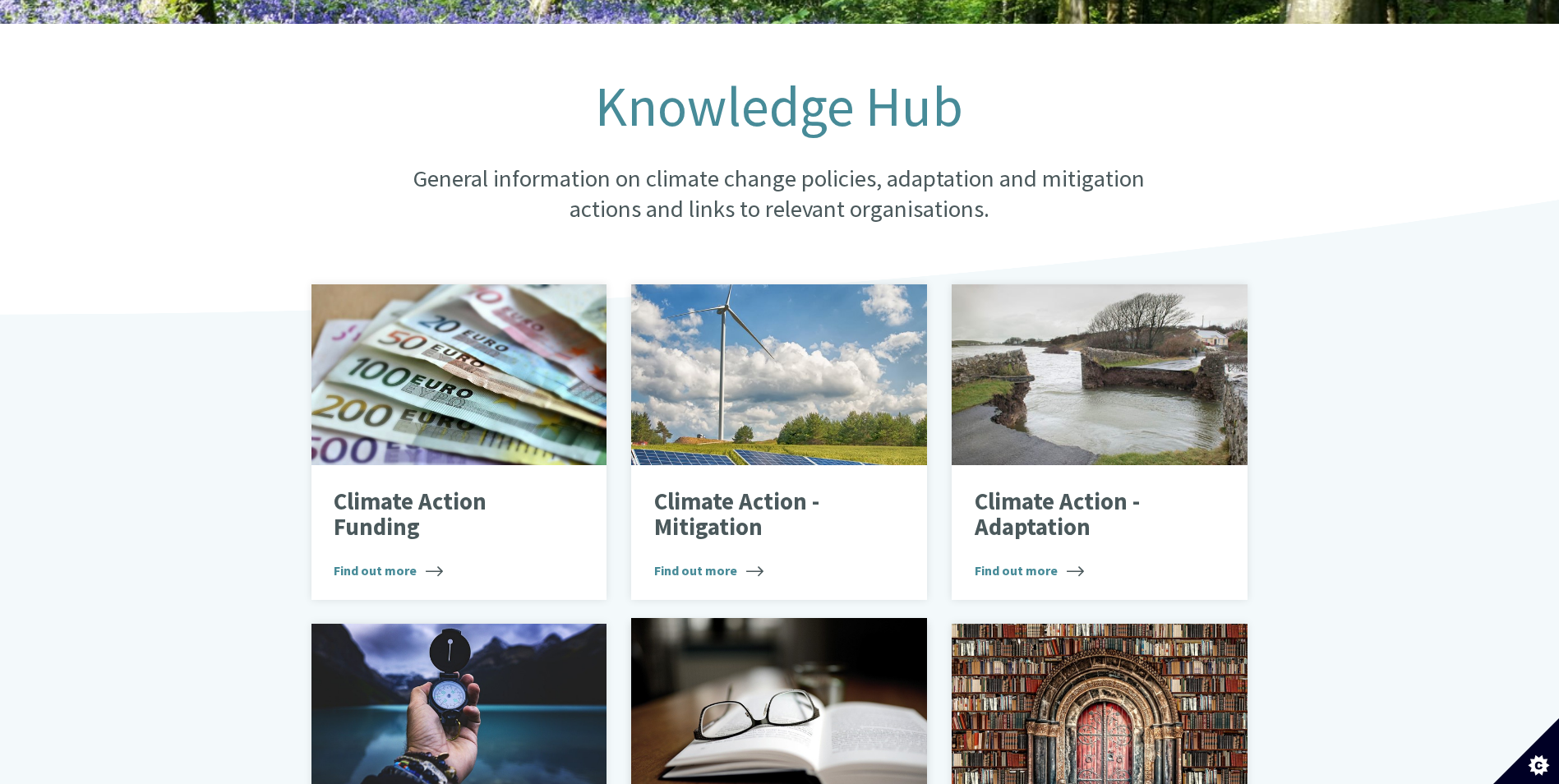
scroll to position [329, 0]
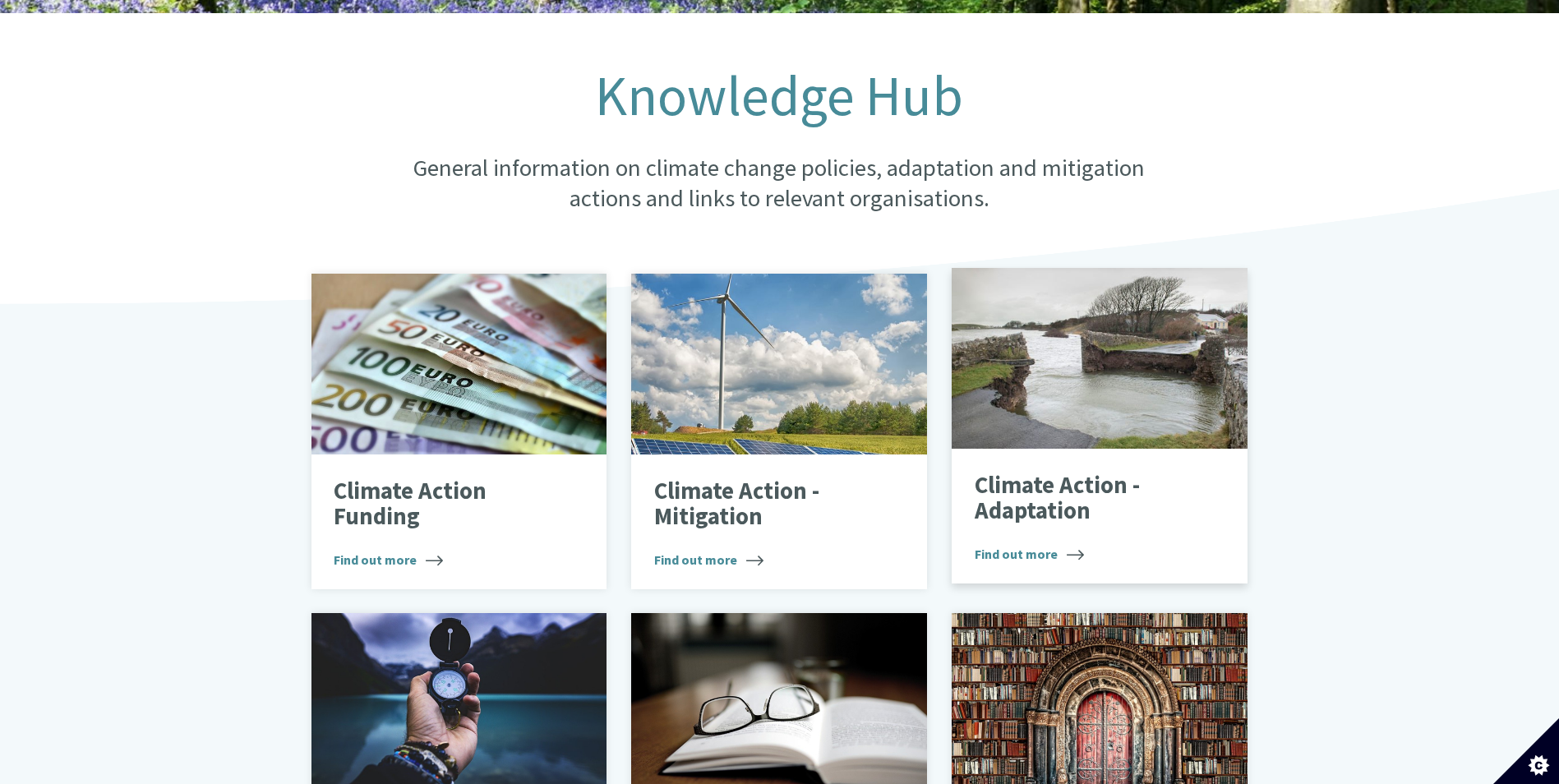
click at [1041, 478] on p "Climate Action - Adaptation" at bounding box center [1087, 497] width 226 height 52
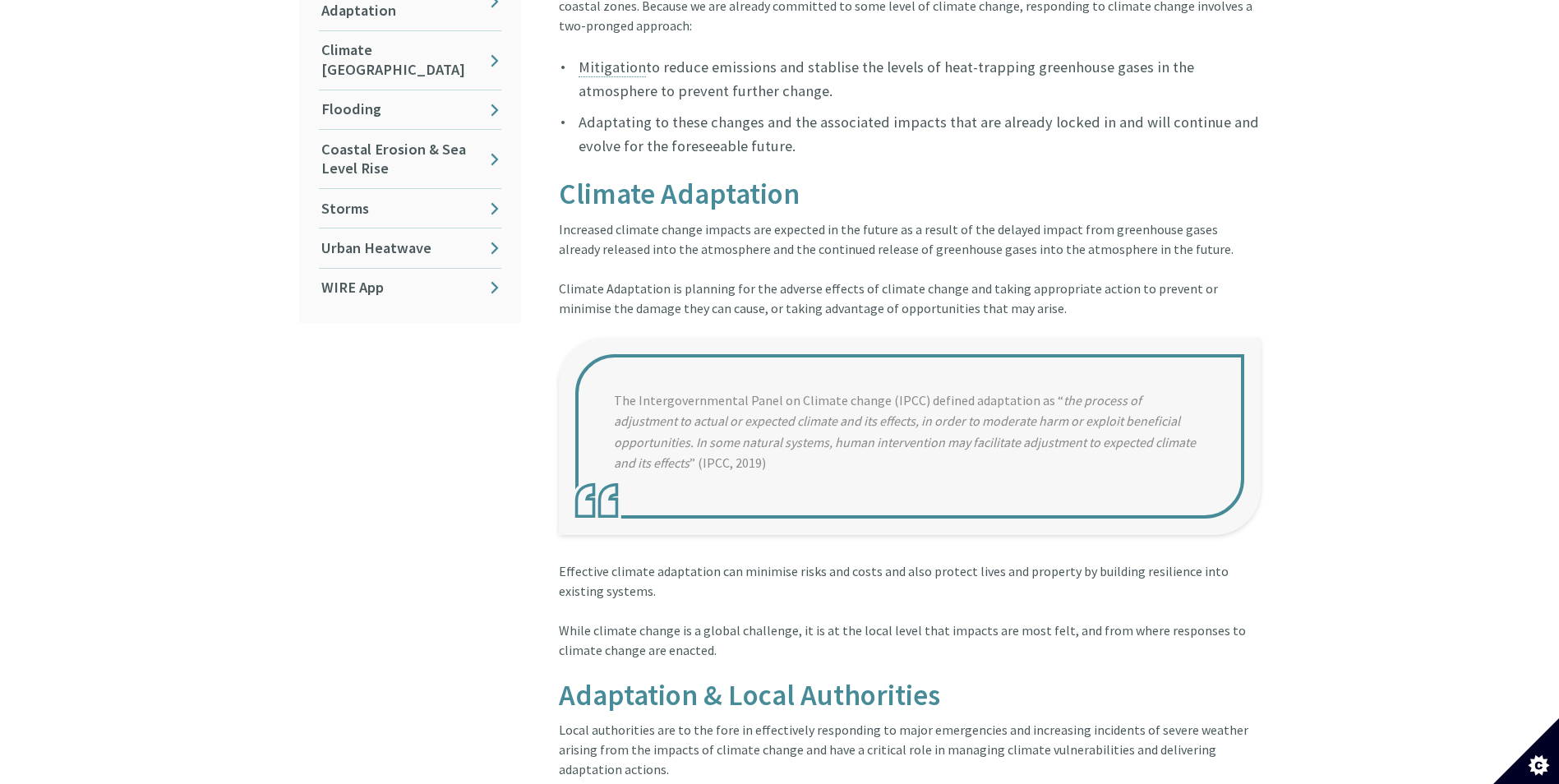
scroll to position [276, 0]
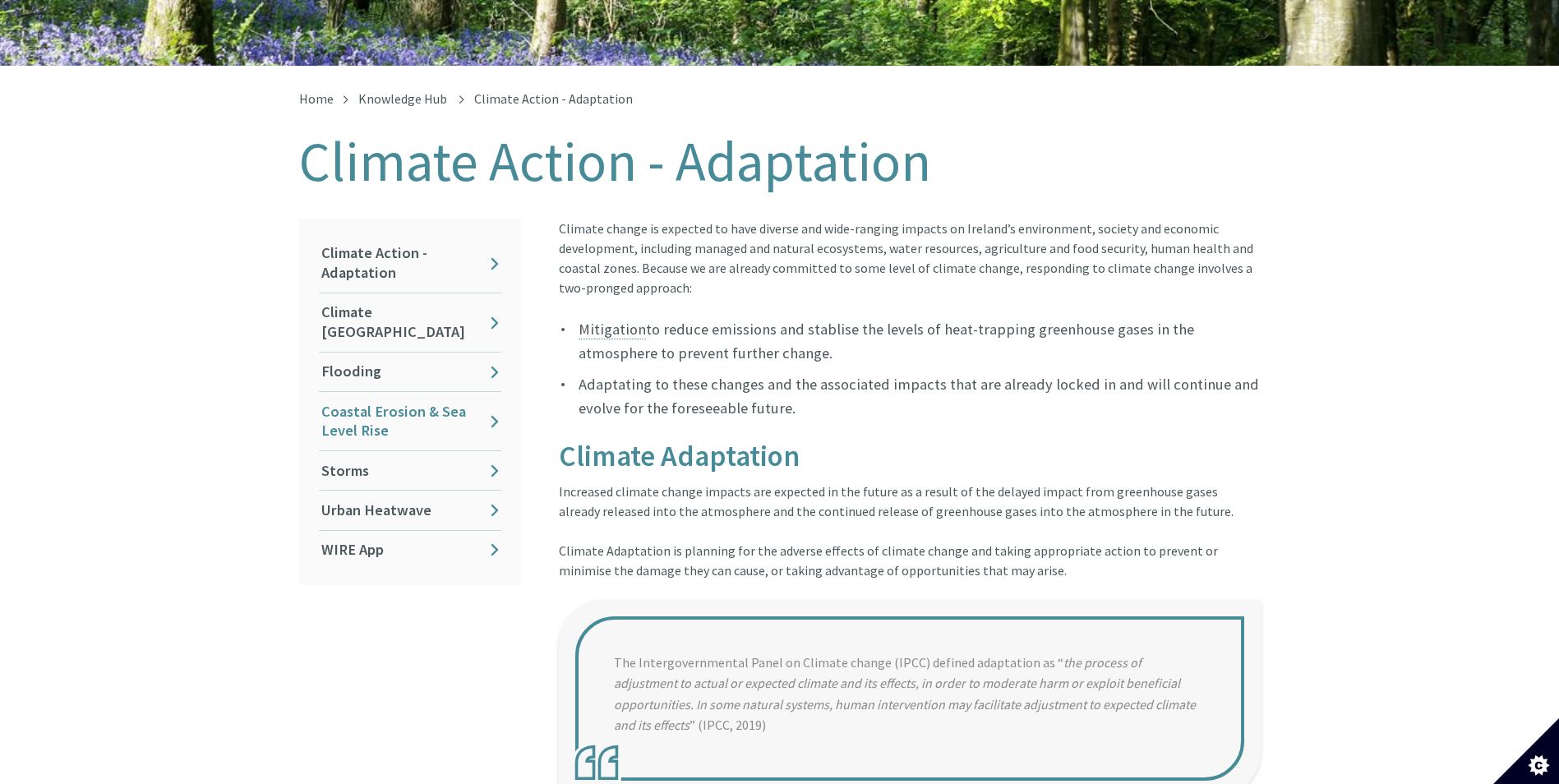
click at [420, 392] on link "Coastal Erosion & Sea Level Rise" at bounding box center [410, 421] width 182 height 58
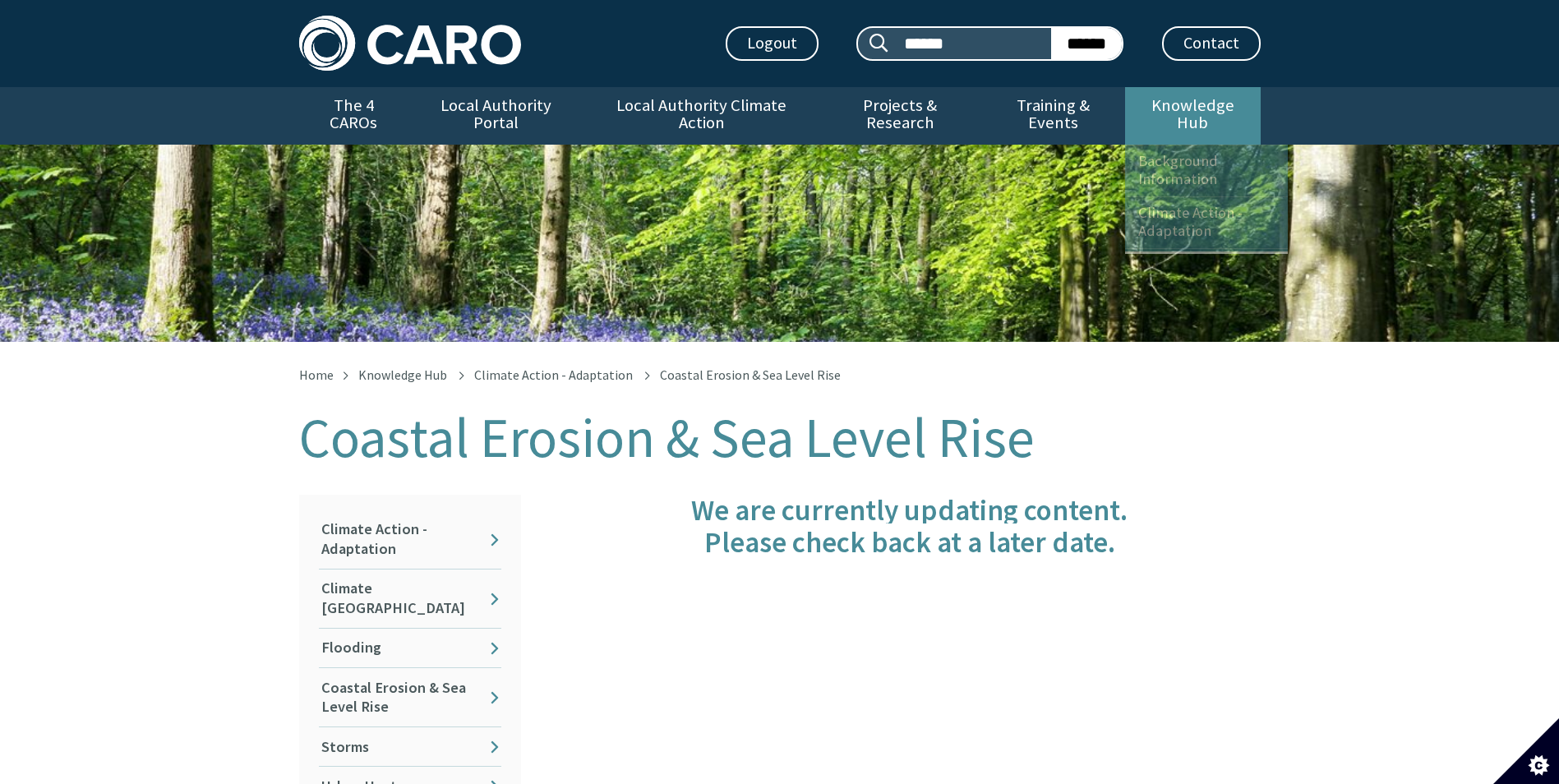
click at [1191, 107] on link "Knowledge Hub" at bounding box center [1191, 116] width 134 height 57
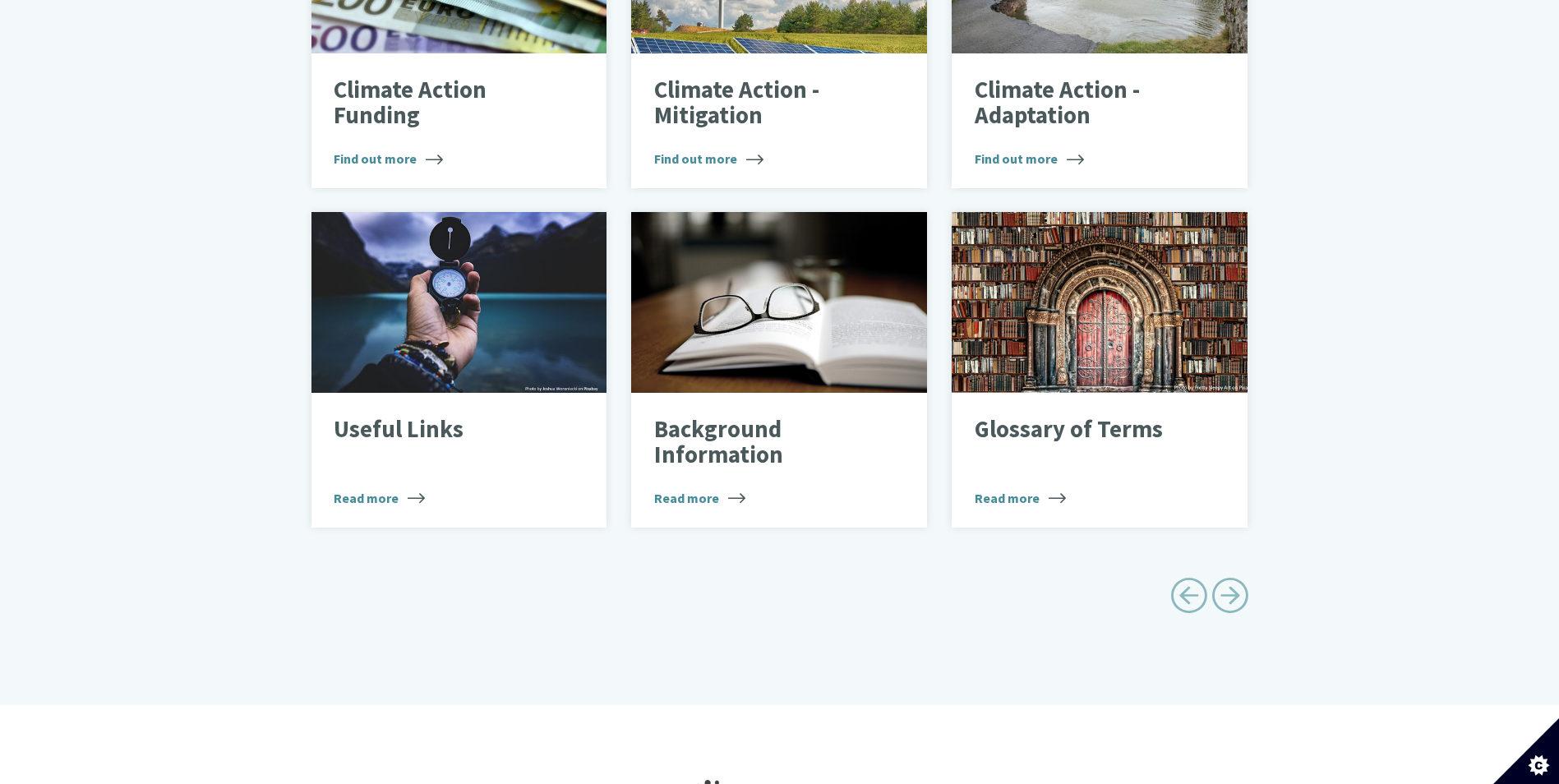
scroll to position [739, 0]
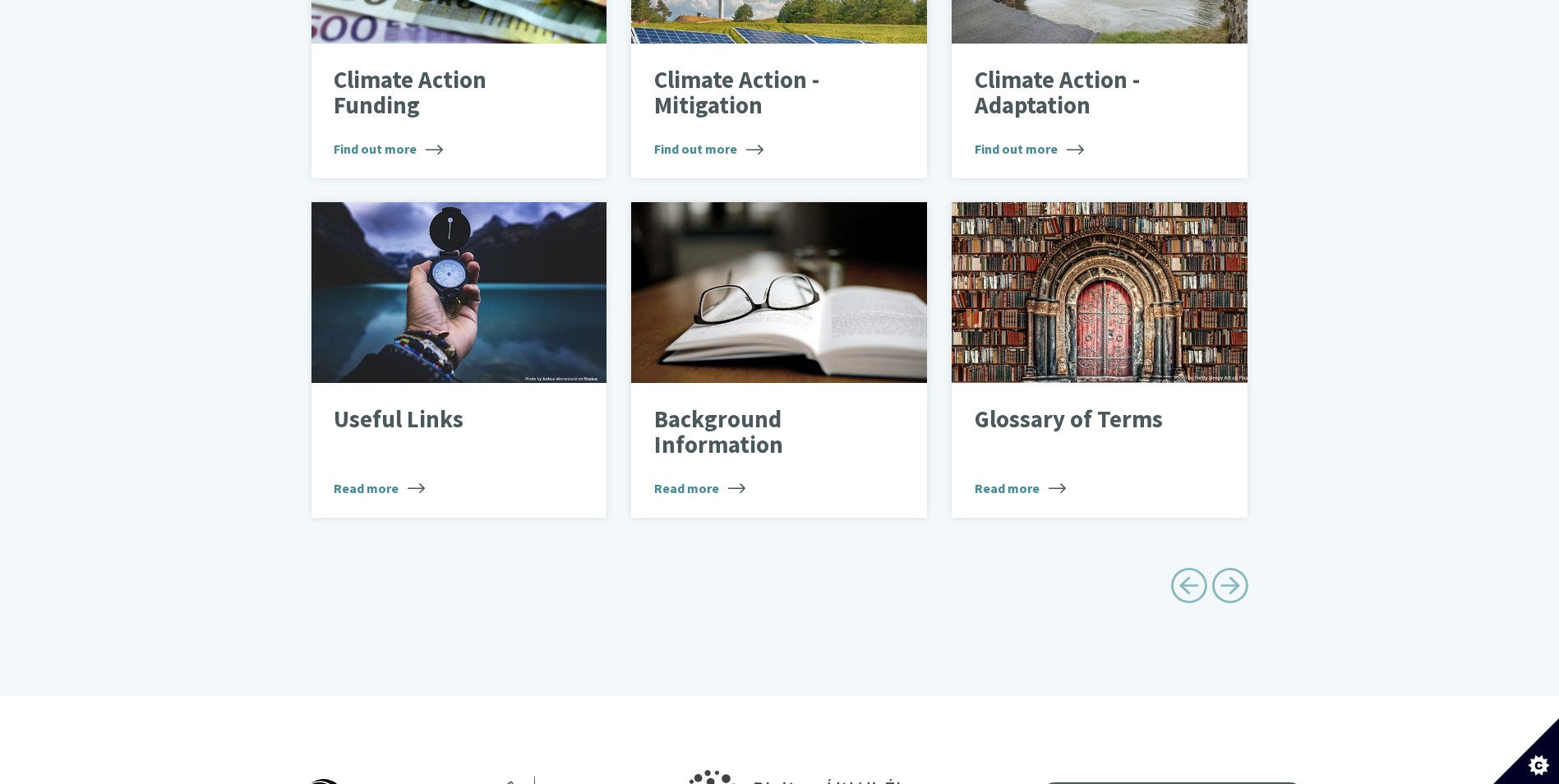
click at [1229, 575] on span "Next page" at bounding box center [1229, 585] width 37 height 37
type input "******"
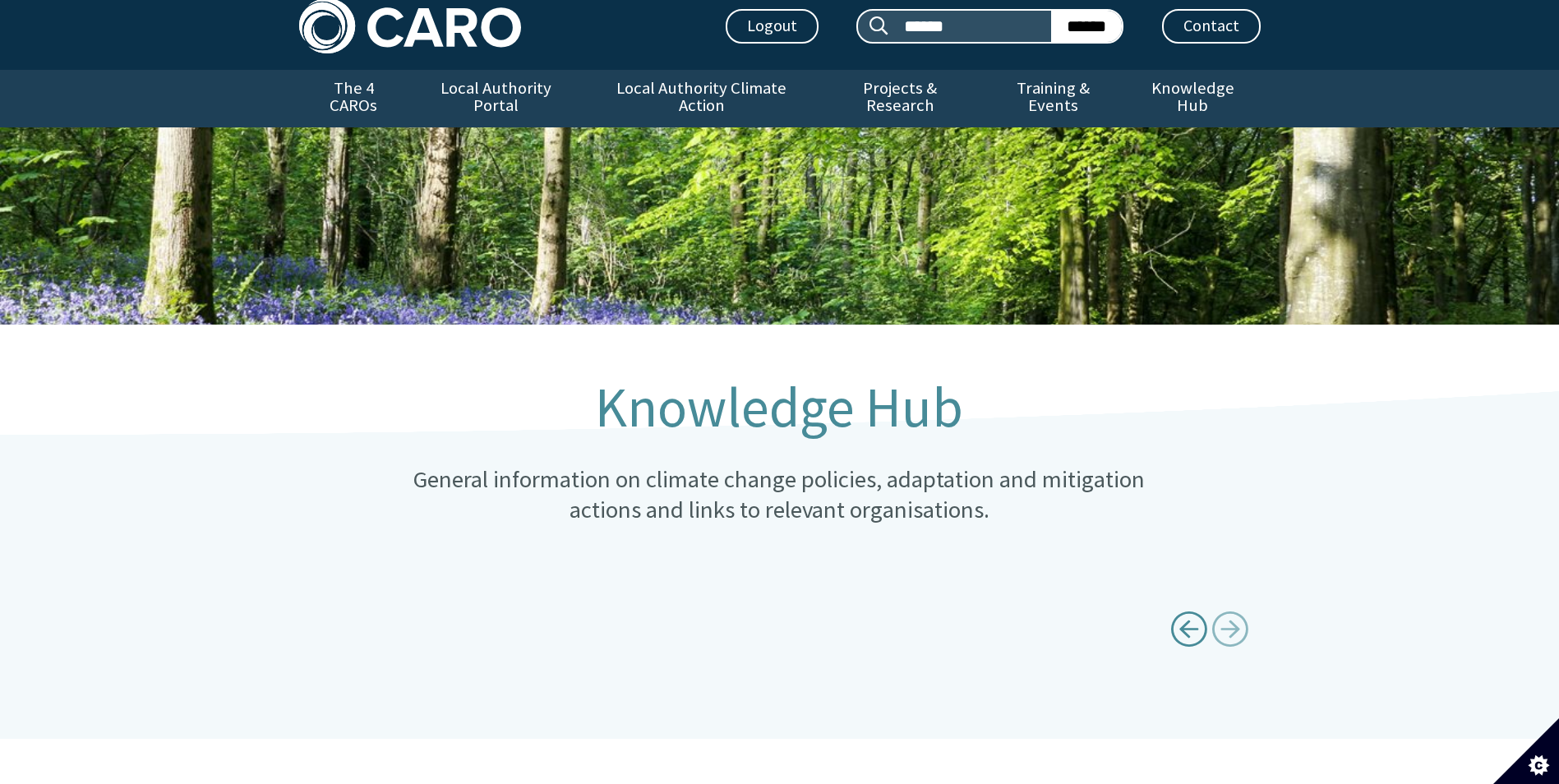
scroll to position [0, 0]
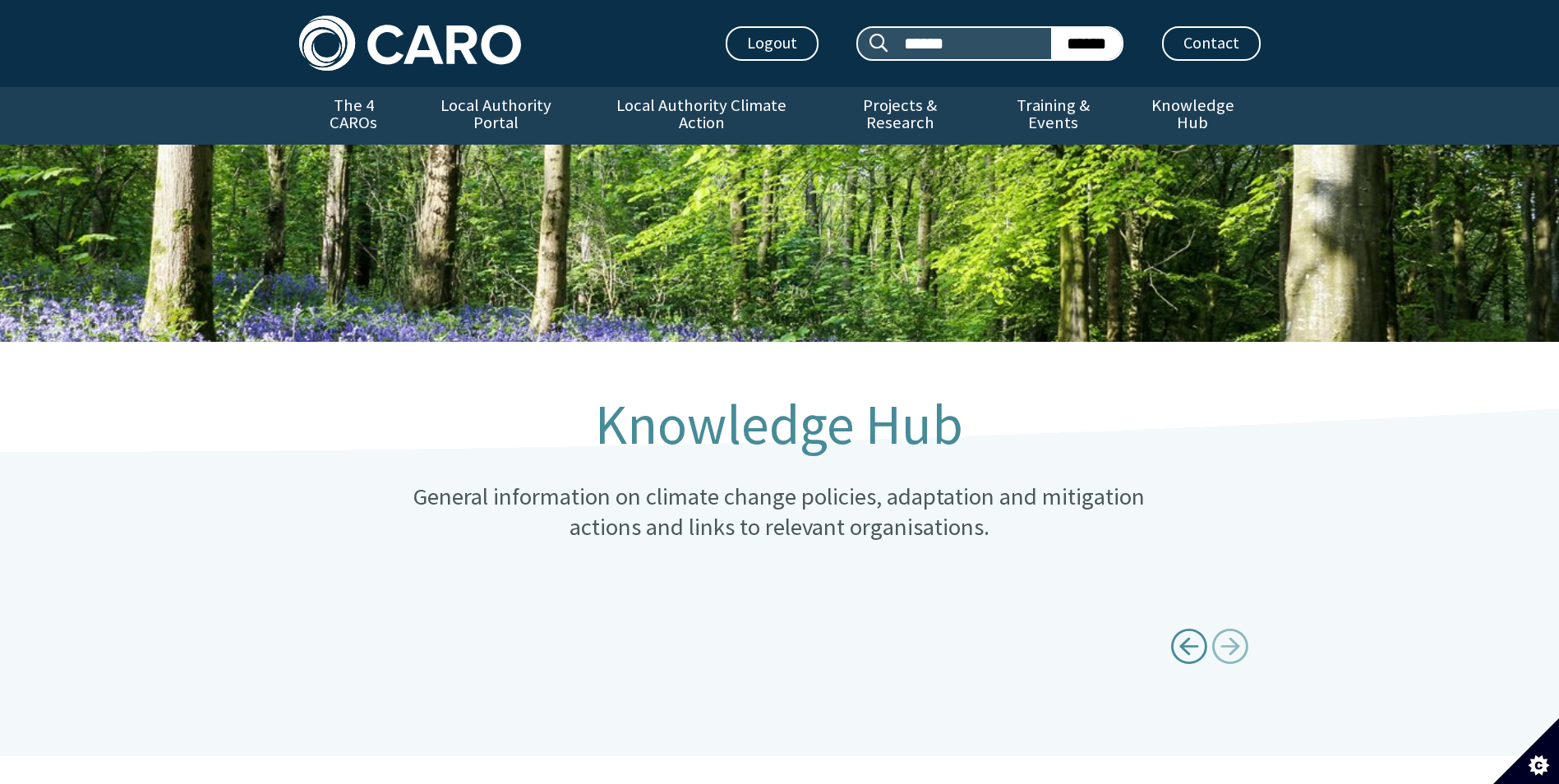
click at [1177, 628] on span "Previous page" at bounding box center [1188, 646] width 37 height 37
type input "******"
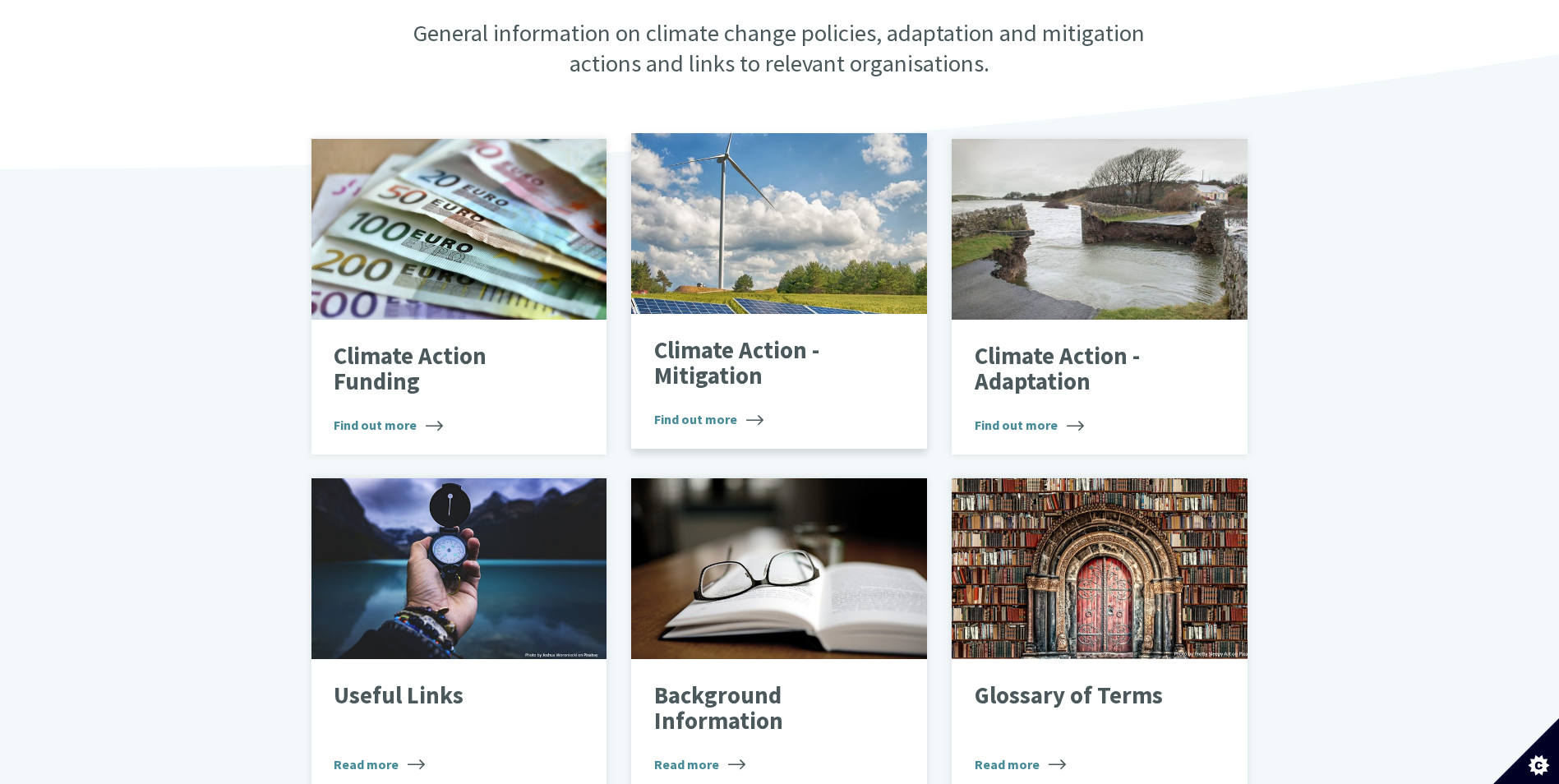
scroll to position [493, 0]
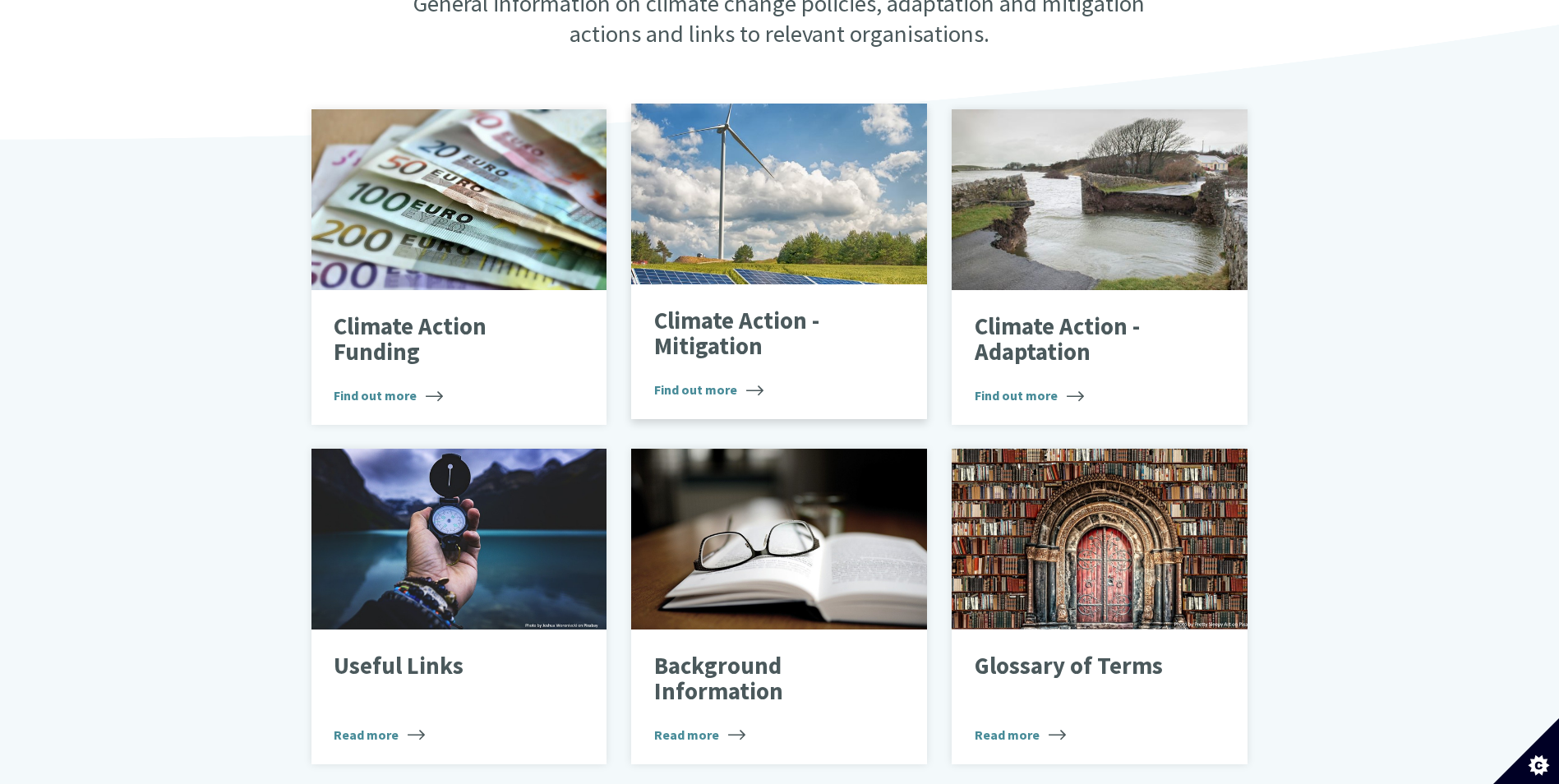
click at [724, 321] on p "Climate Action - Mitigation" at bounding box center [767, 334] width 226 height 52
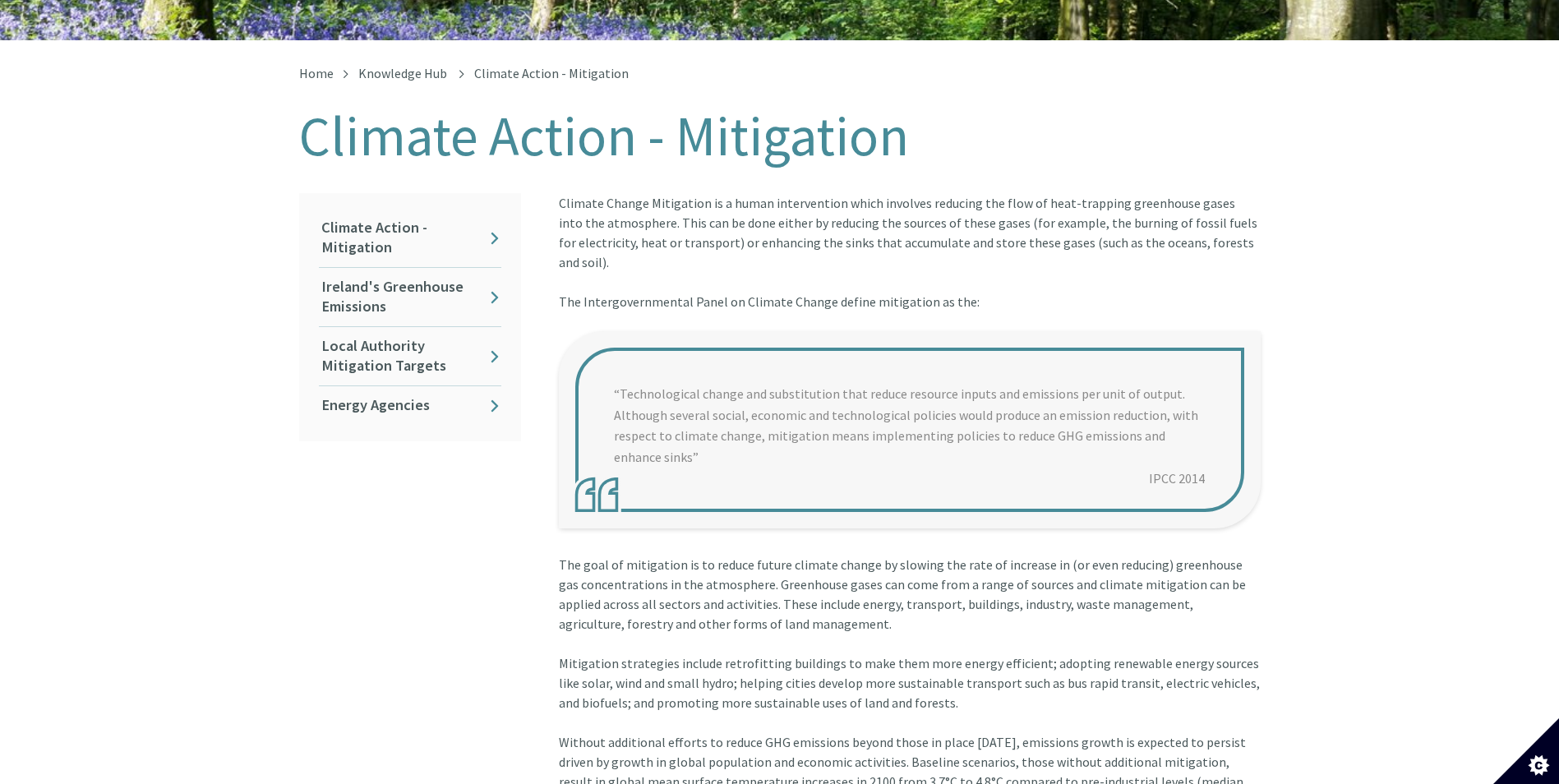
scroll to position [329, 0]
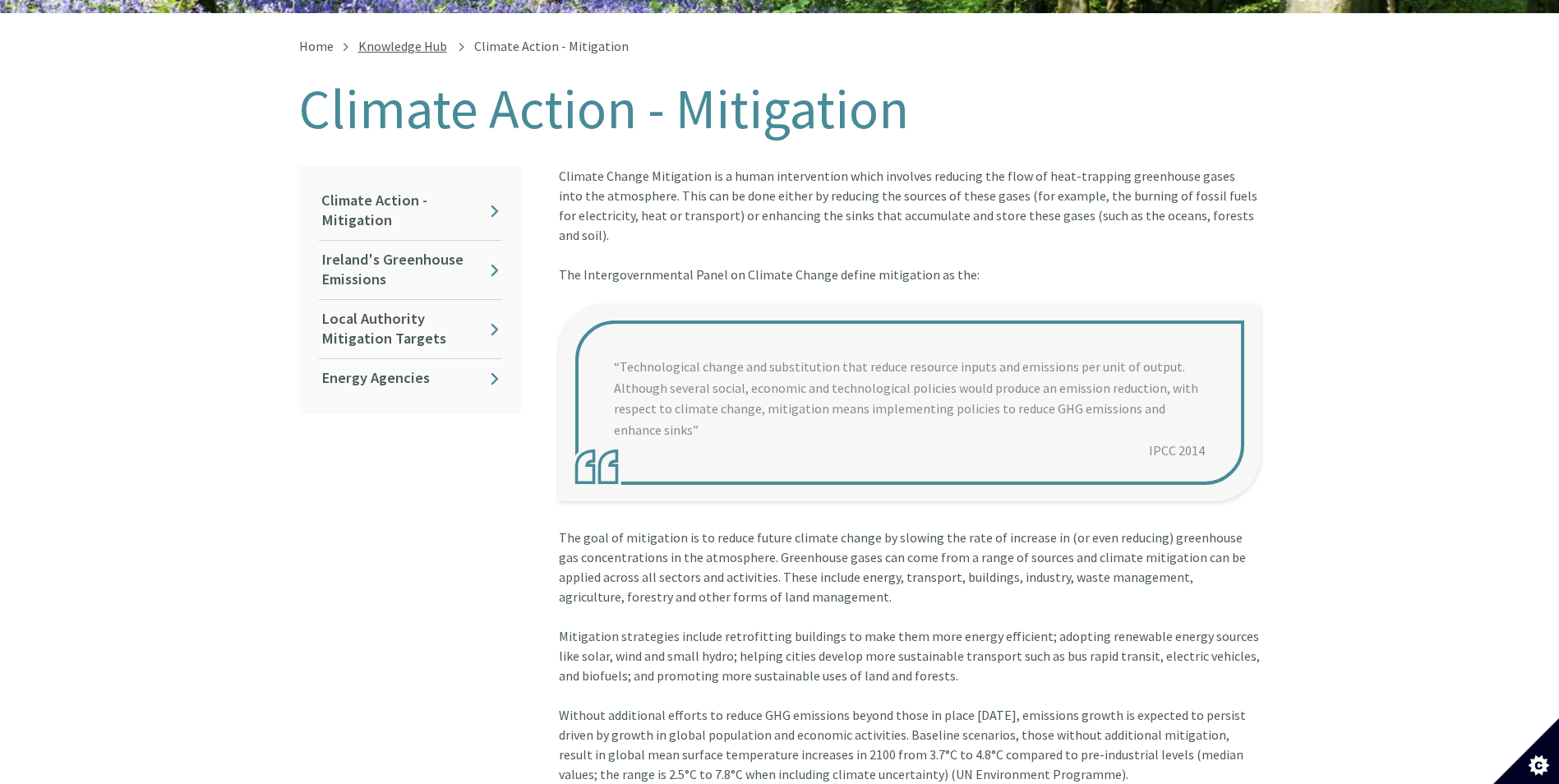
click at [401, 38] on link "Knowledge Hub" at bounding box center [402, 45] width 88 height 16
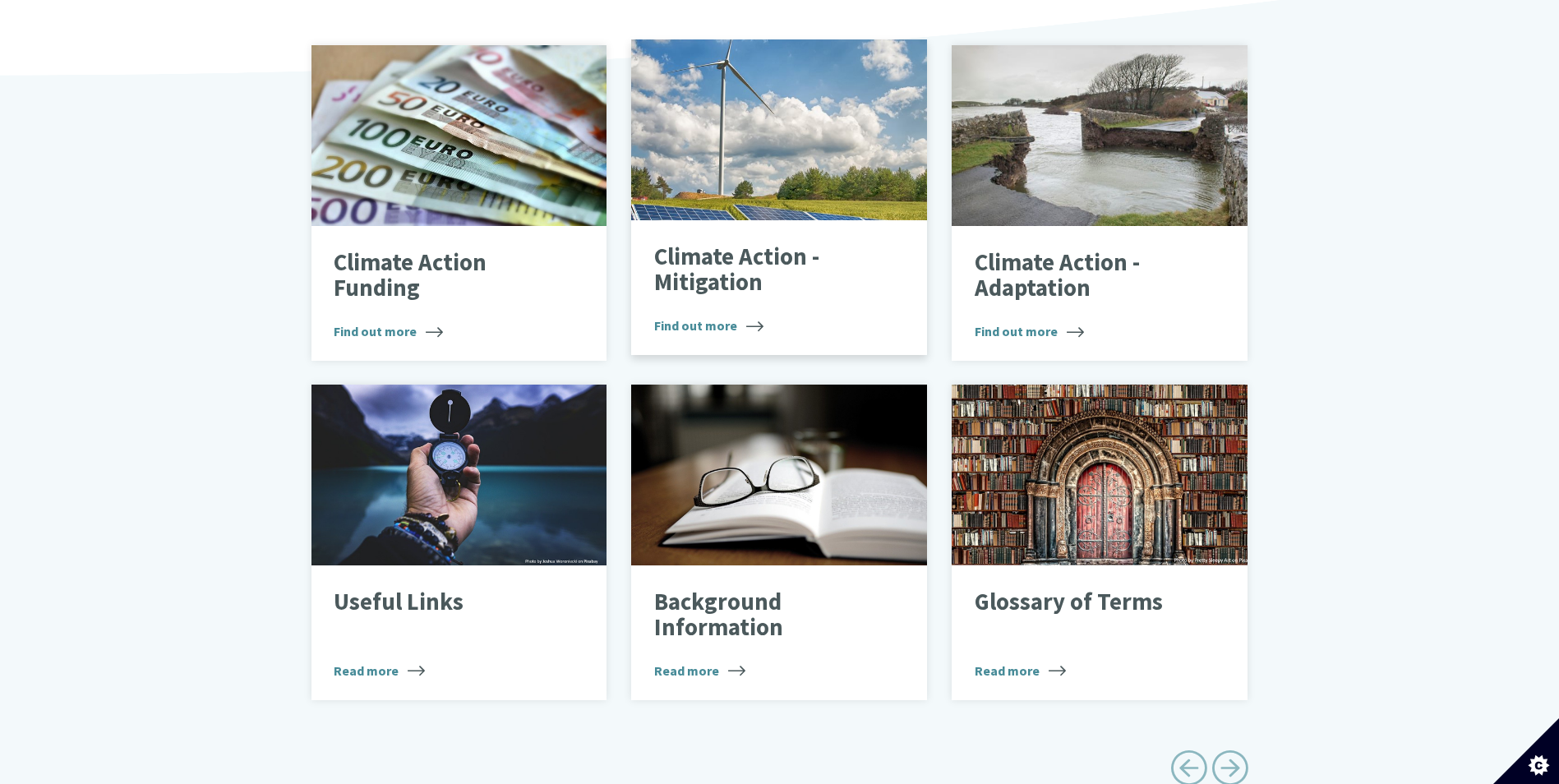
scroll to position [575, 0]
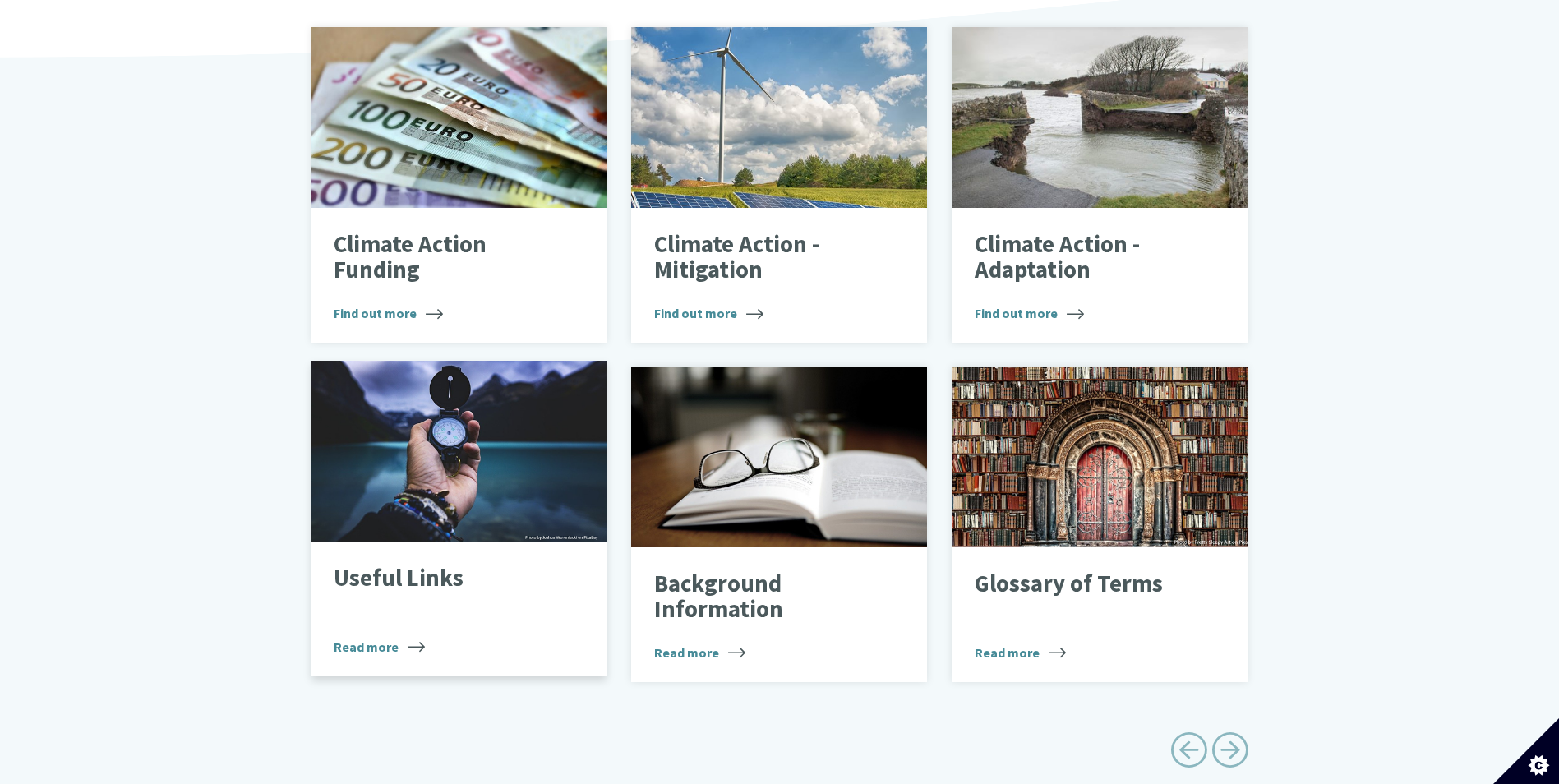
click at [387, 565] on p "Useful Links" at bounding box center [447, 578] width 226 height 26
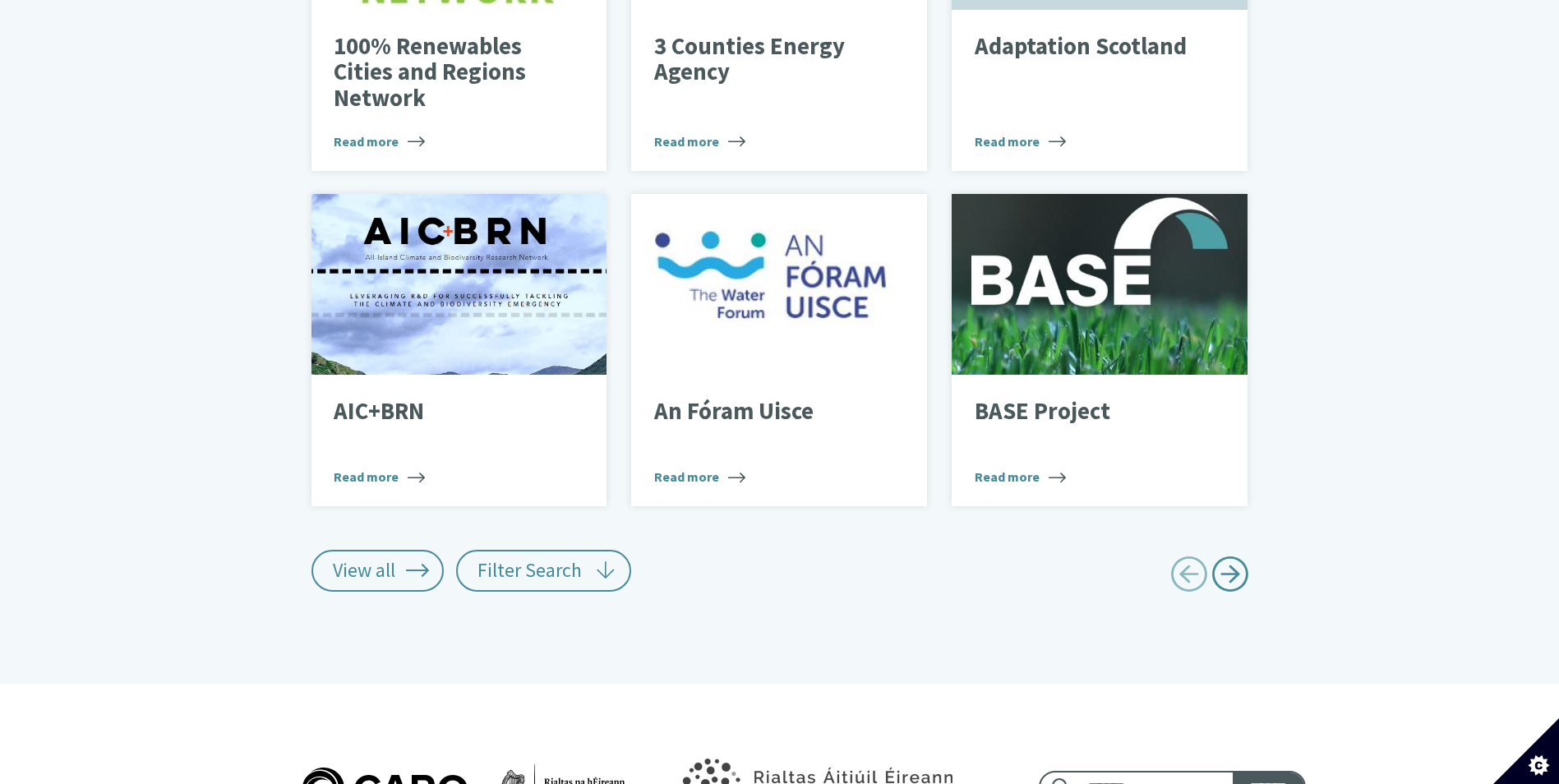
scroll to position [903, 0]
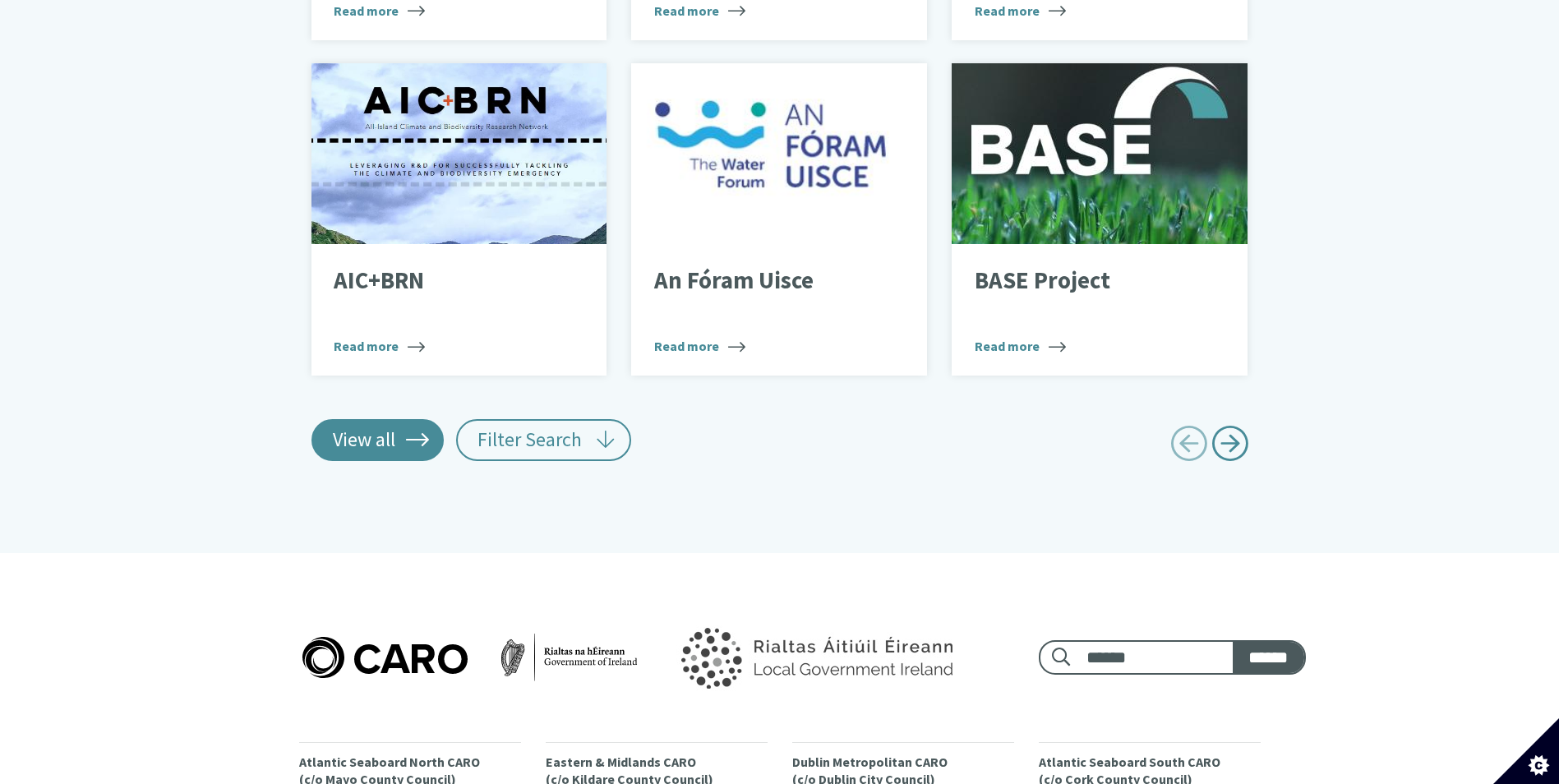
click at [374, 431] on link "View all" at bounding box center [378, 440] width 134 height 41
type input "******"
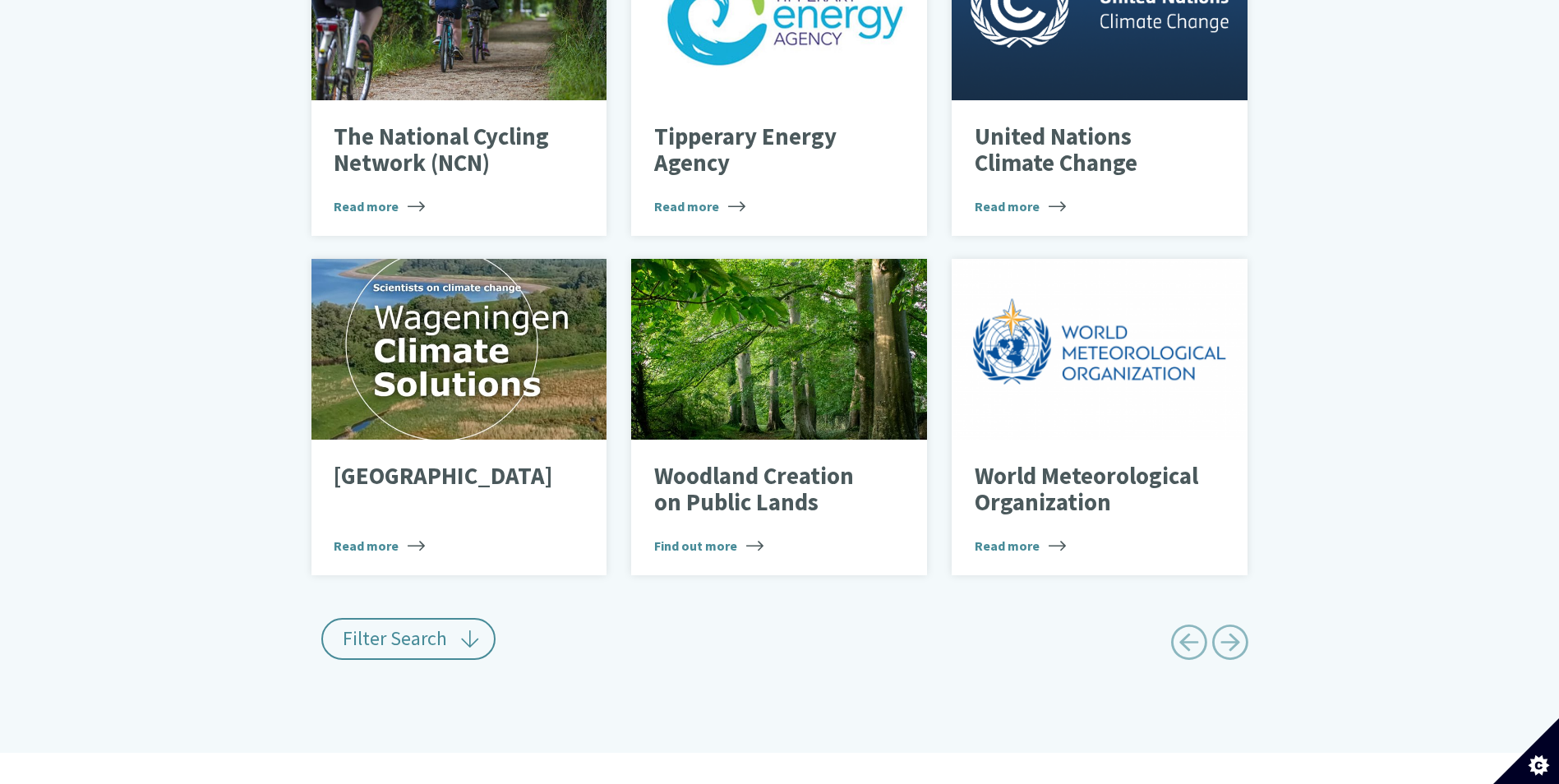
scroll to position [9752, 0]
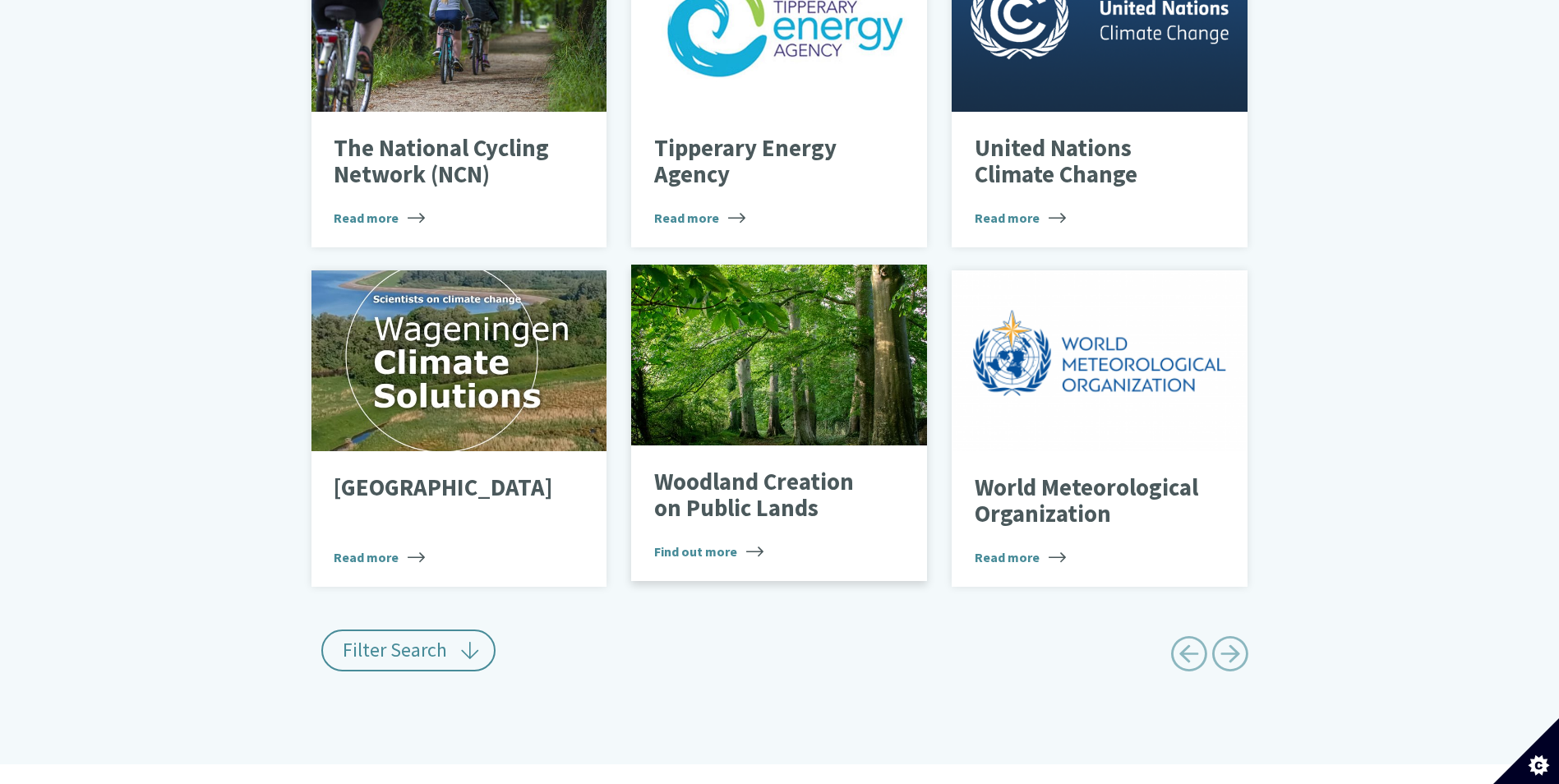
click at [801, 484] on p "Woodland Creation on Public Lands" at bounding box center [767, 494] width 226 height 52
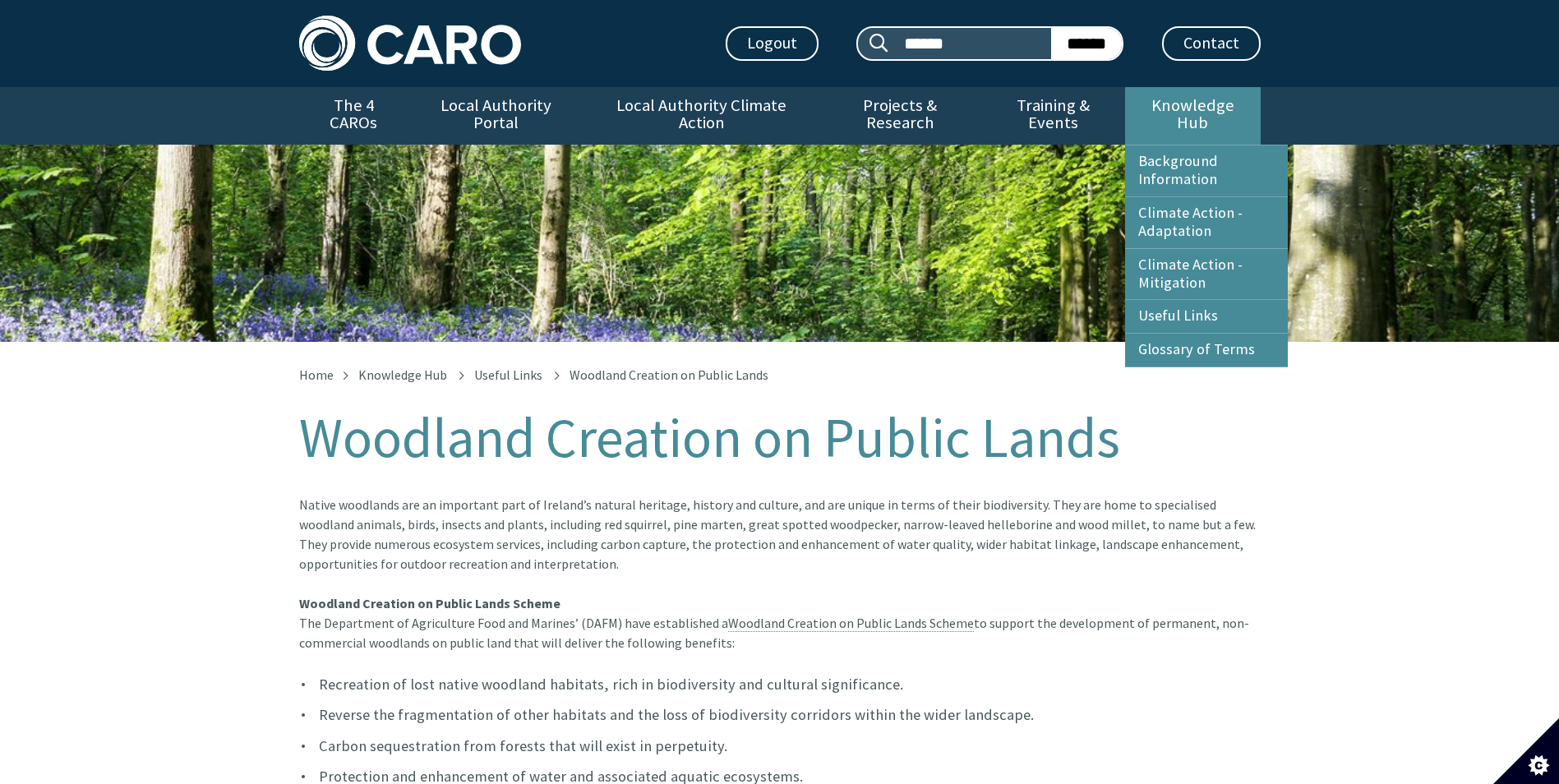
click at [1187, 90] on link "Knowledge Hub" at bounding box center [1191, 116] width 134 height 57
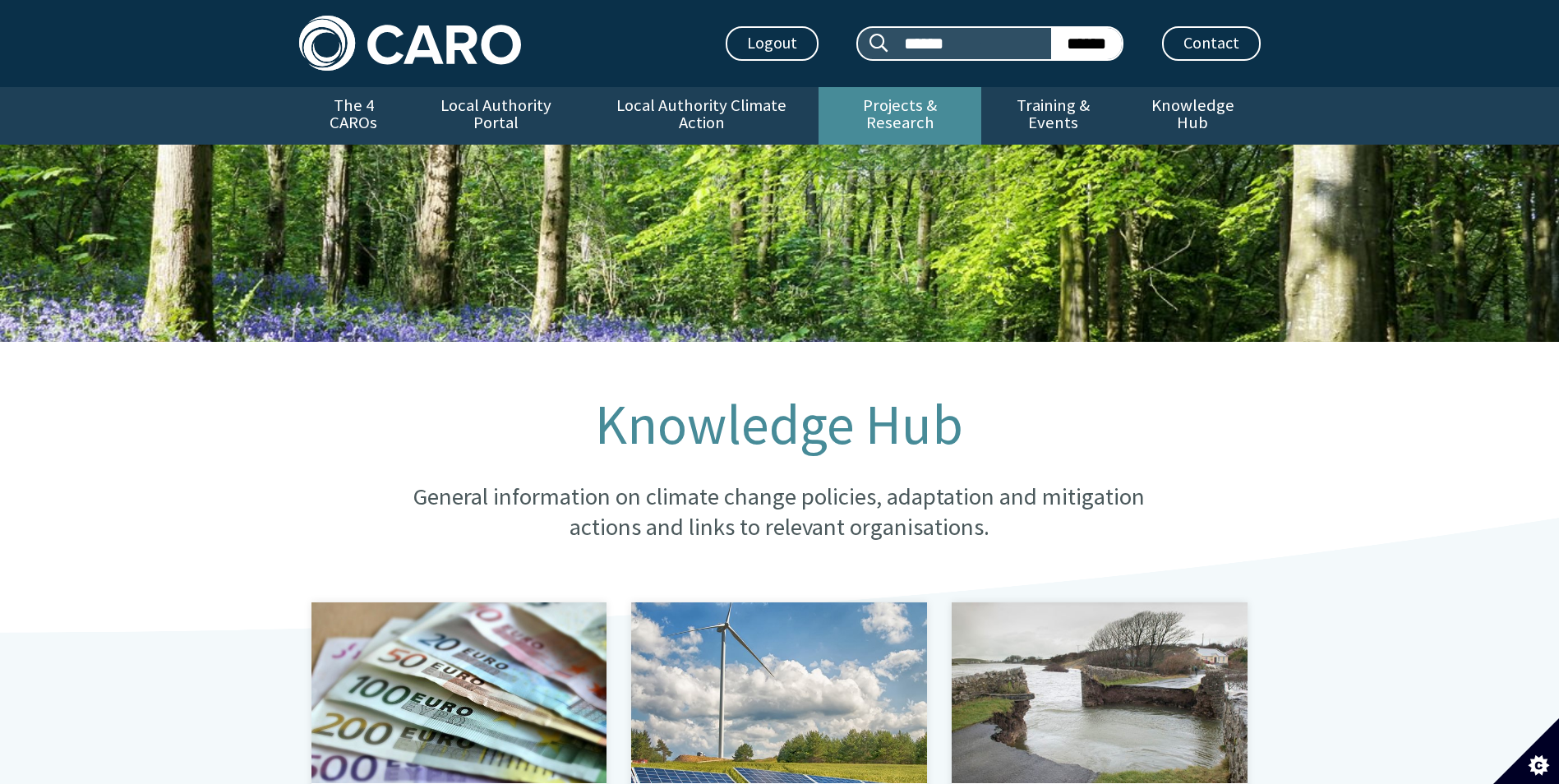
click at [921, 103] on link "Projects & Research" at bounding box center [899, 116] width 163 height 57
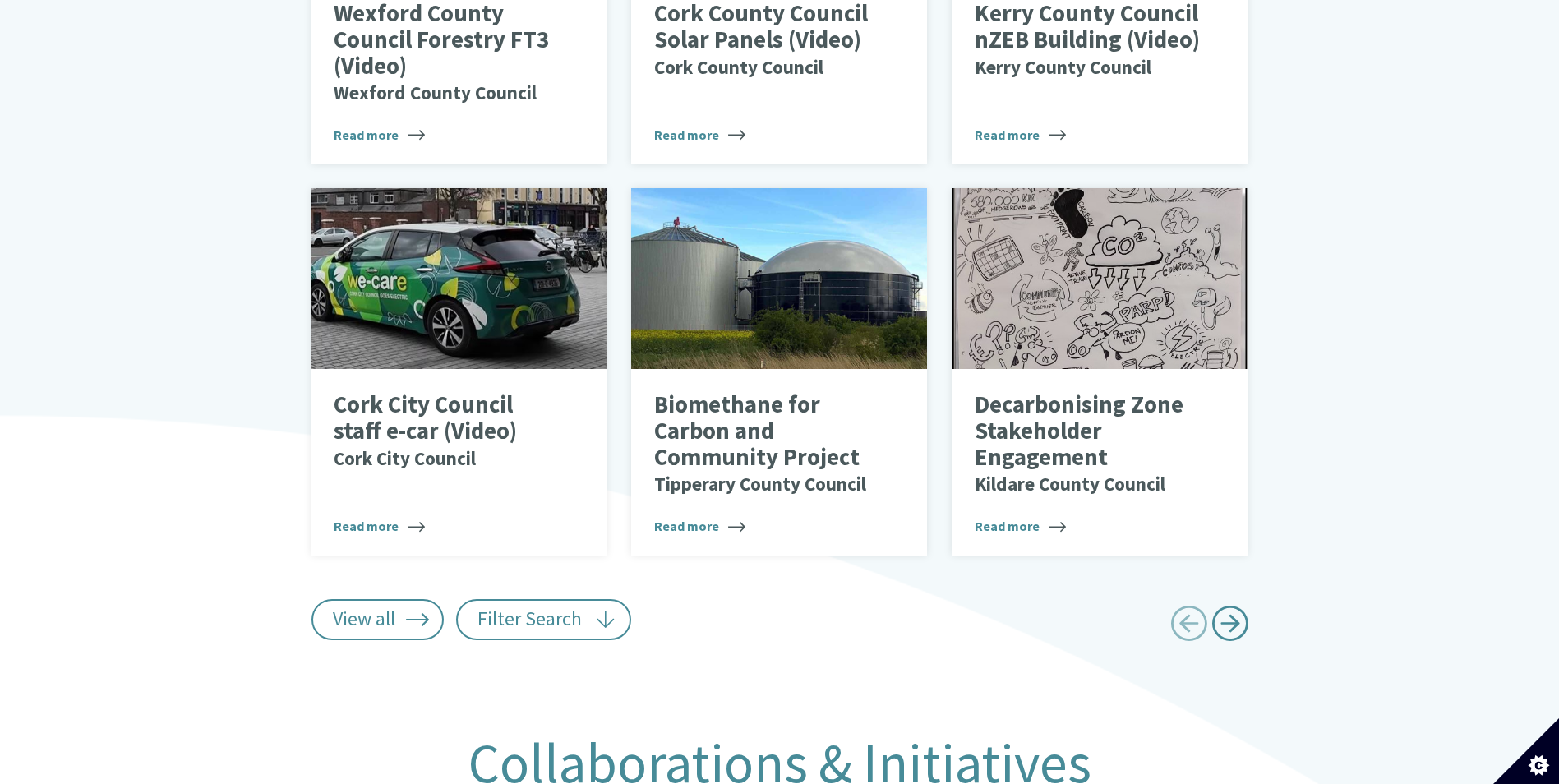
scroll to position [1068, 0]
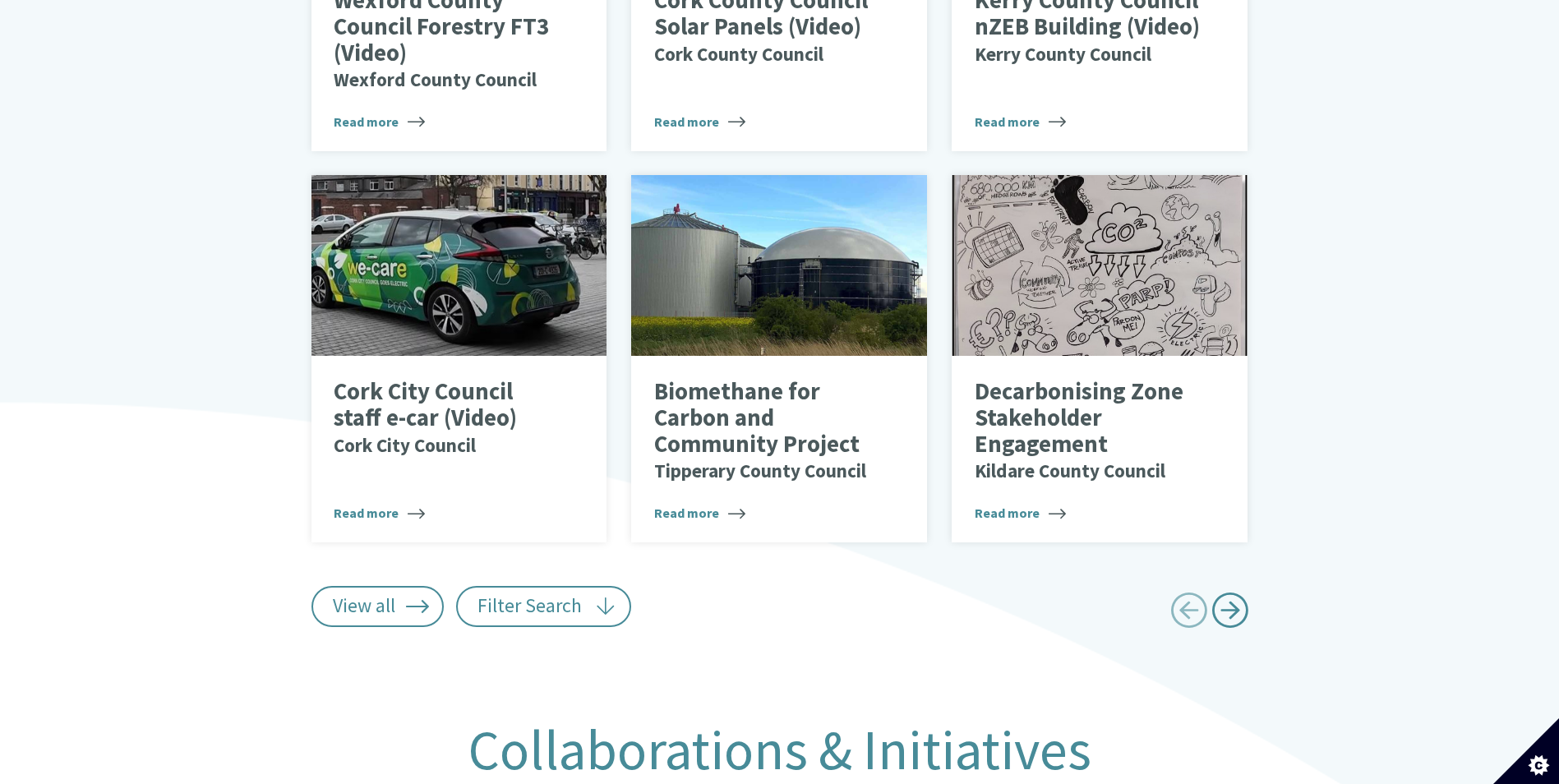
click at [1230, 592] on span "Next page" at bounding box center [1229, 609] width 37 height 37
type input "******"
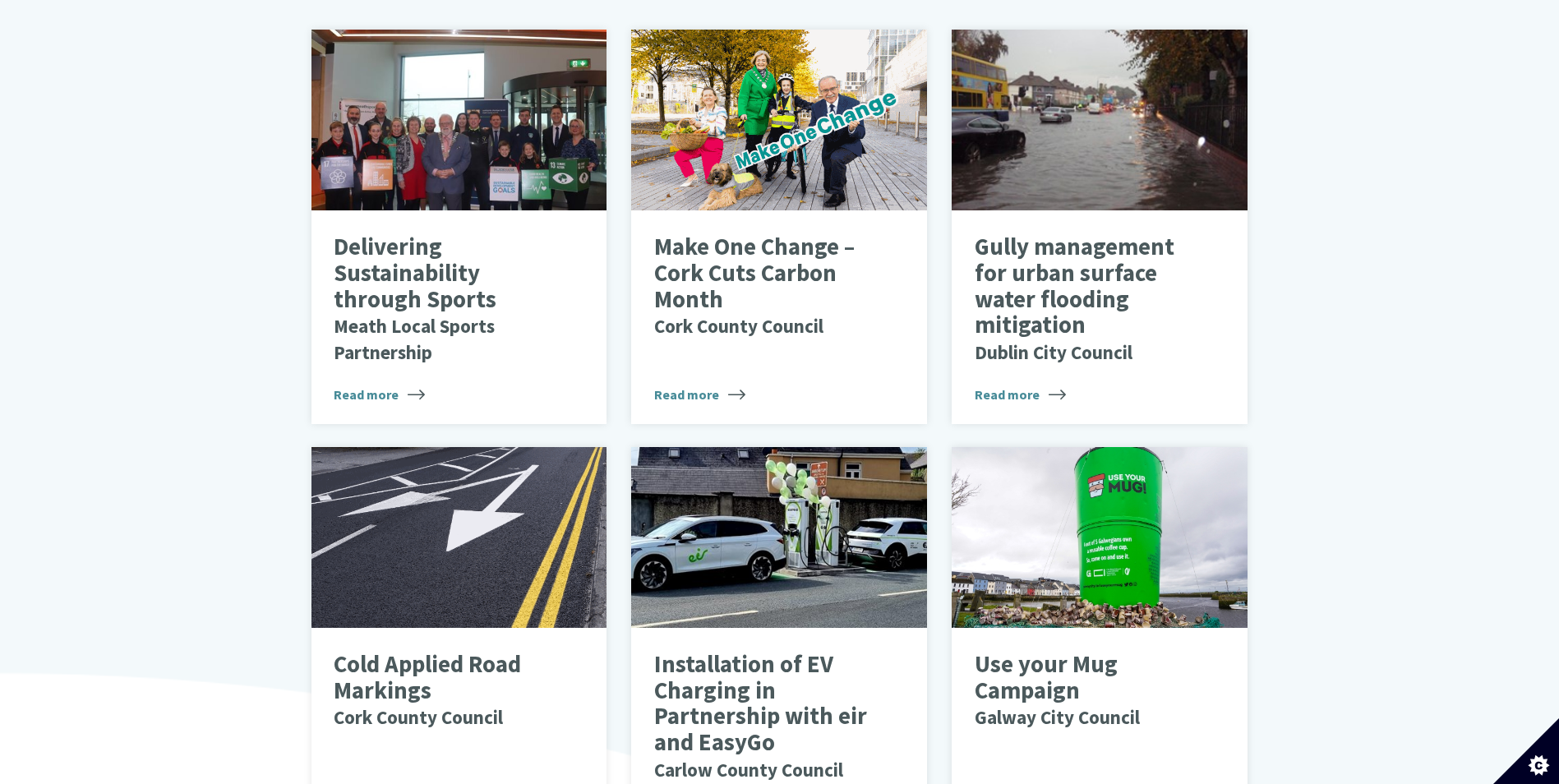
scroll to position [1314, 0]
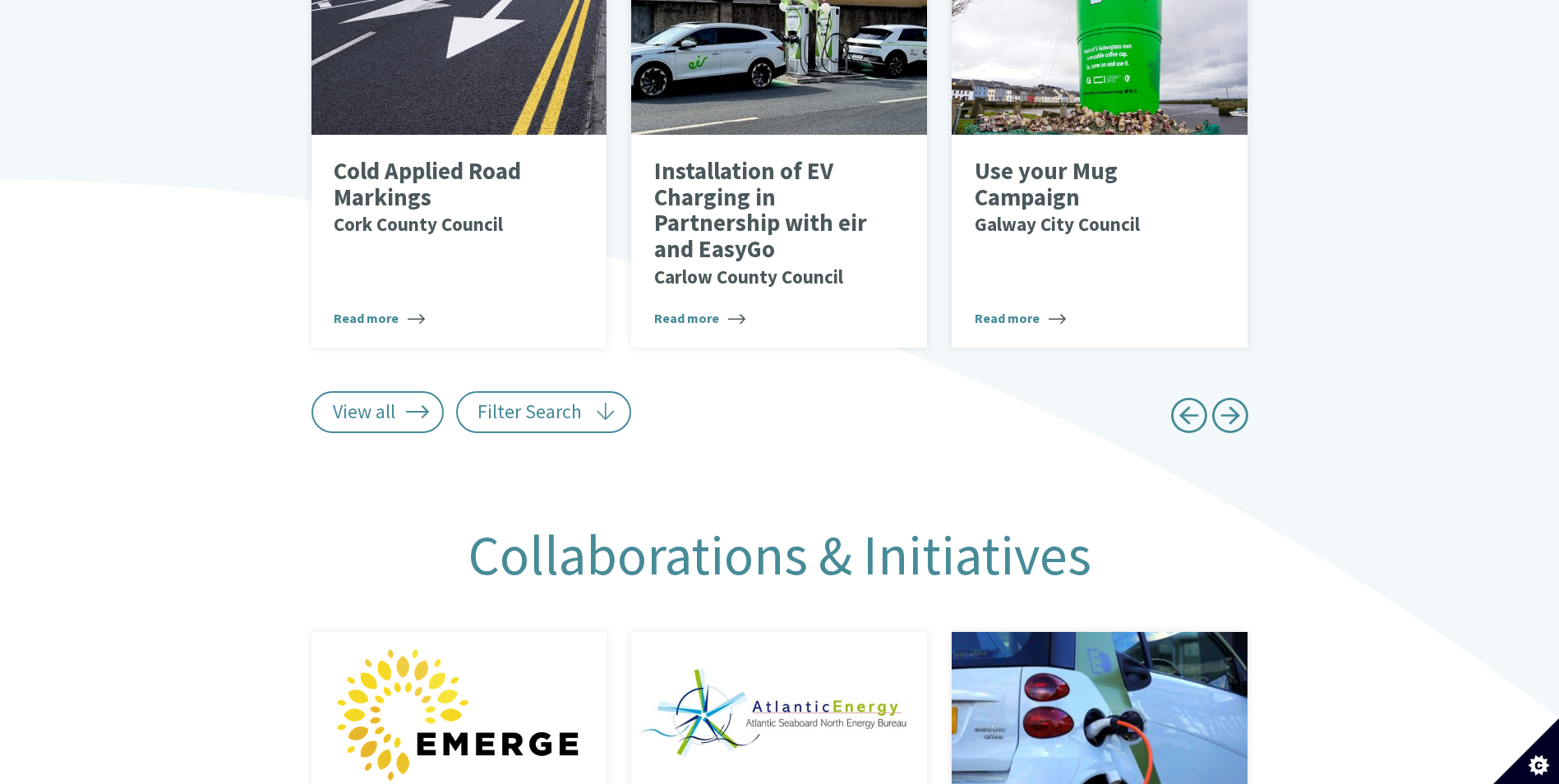
click at [1186, 397] on span "Previous page" at bounding box center [1188, 415] width 37 height 37
type input "******"
